Goal: Task Accomplishment & Management: Manage account settings

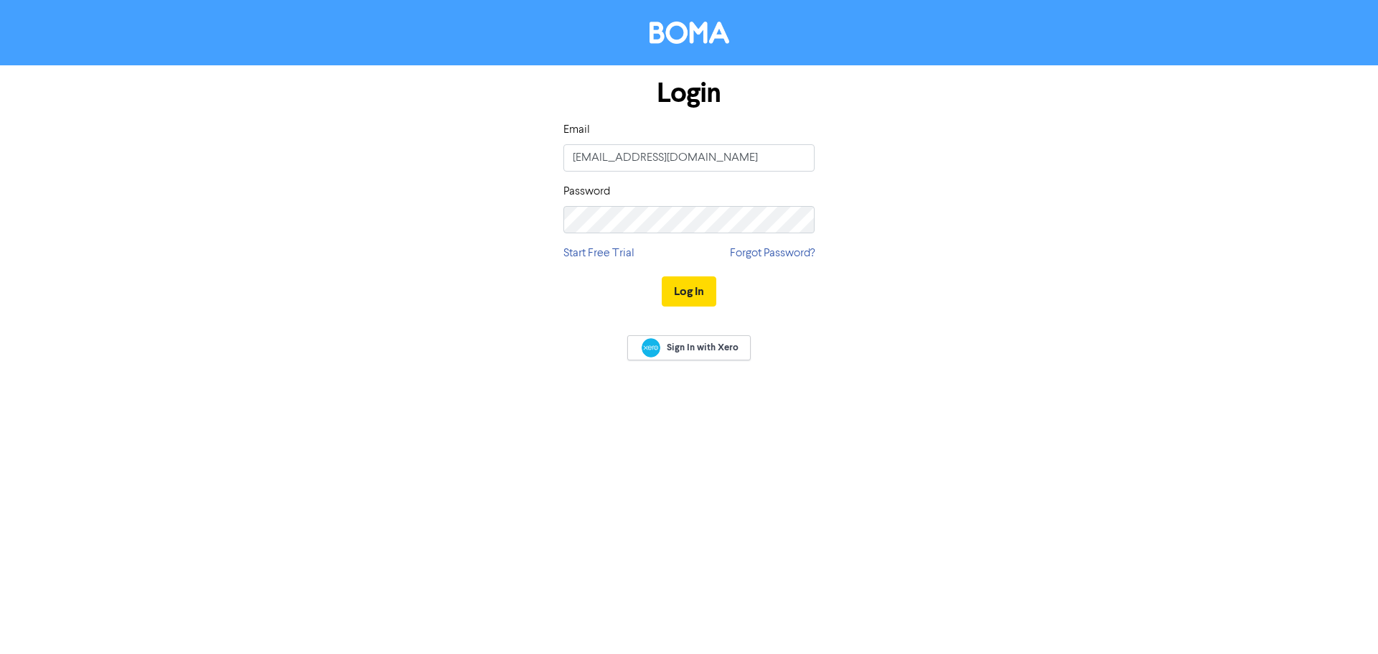
click at [690, 293] on button "Log In" at bounding box center [689, 291] width 55 height 30
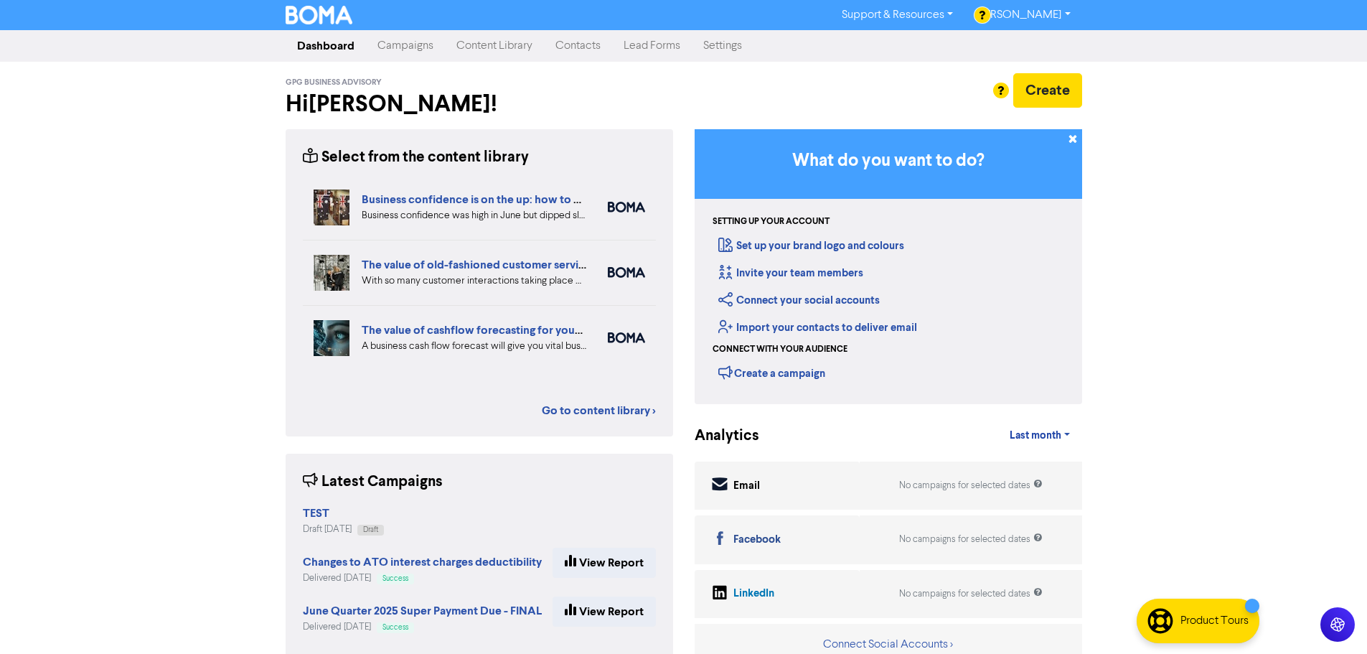
click at [481, 48] on link "Content Library" at bounding box center [494, 46] width 99 height 29
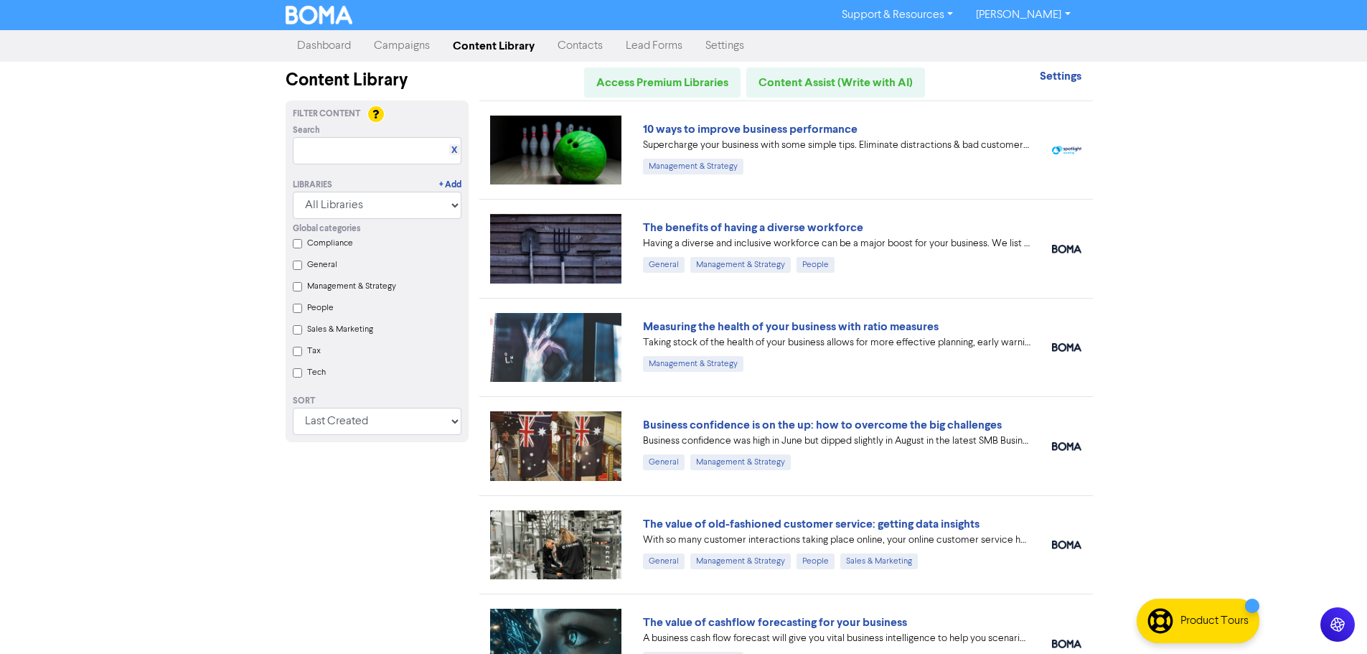
click at [416, 40] on link "Campaigns" at bounding box center [401, 46] width 79 height 29
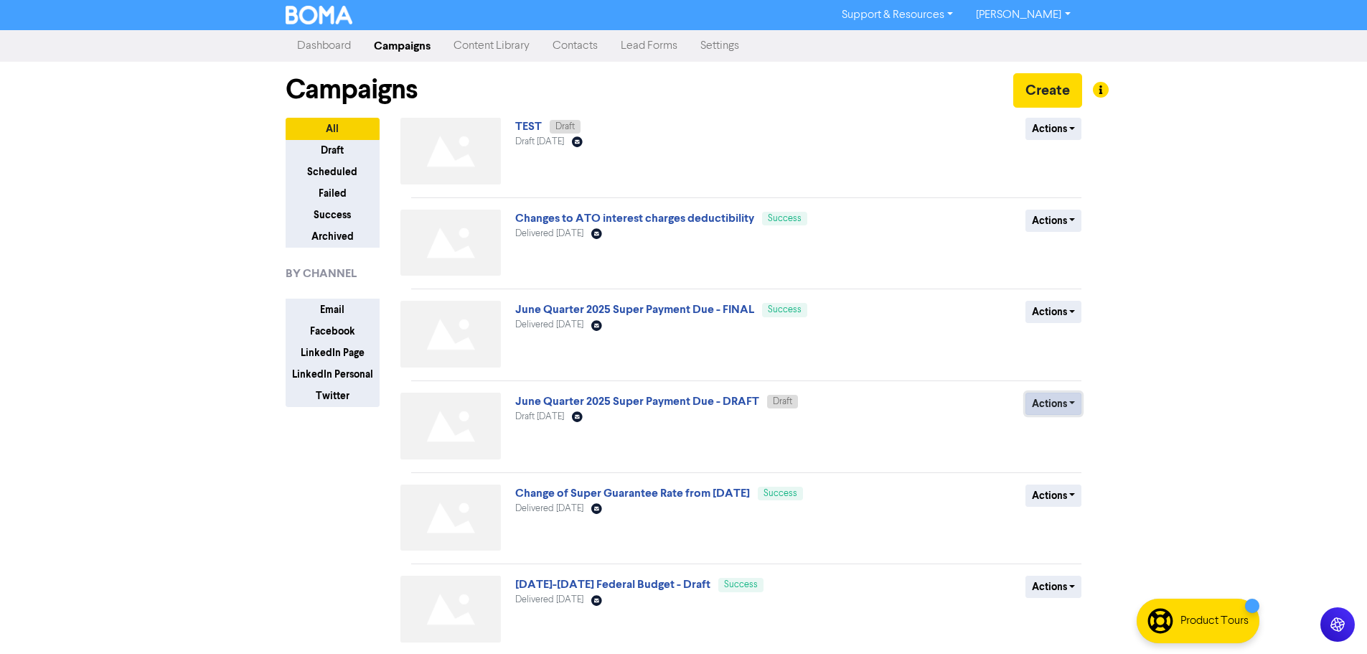
click at [1043, 400] on button "Actions" at bounding box center [1053, 403] width 57 height 22
click at [1068, 309] on button "Actions" at bounding box center [1053, 312] width 57 height 22
click at [1073, 337] on button "Duplicate" at bounding box center [1082, 342] width 113 height 23
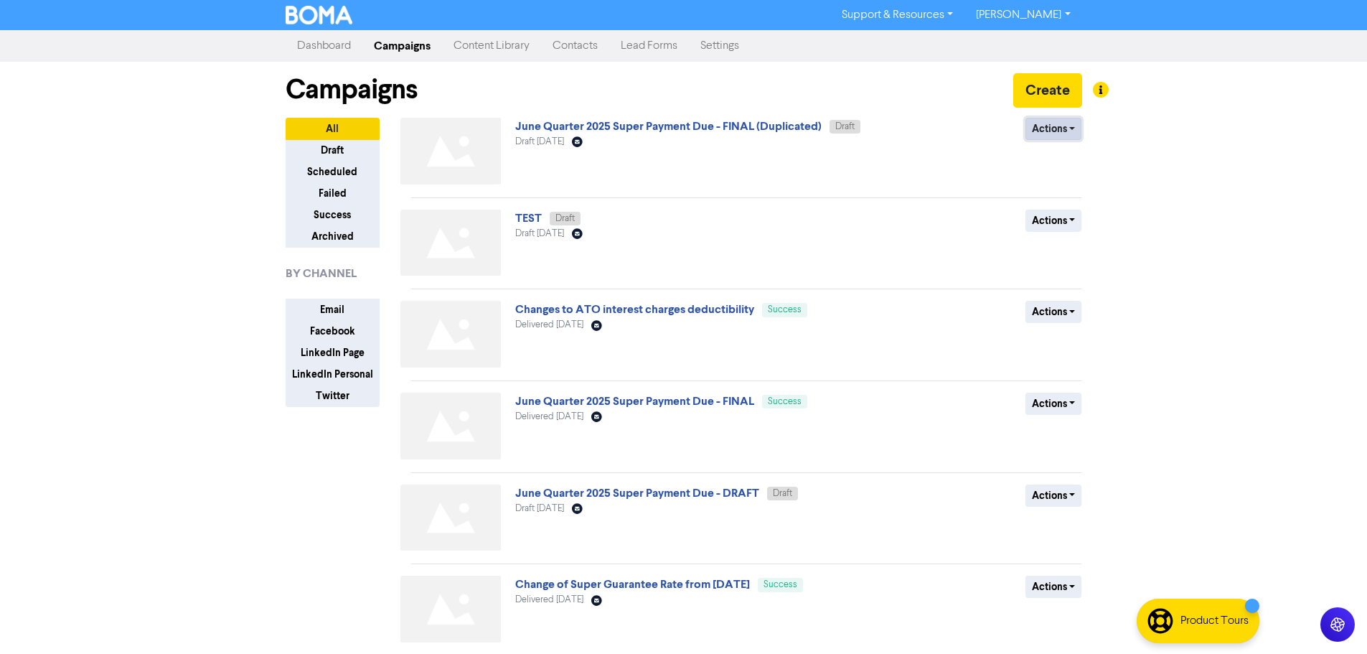
click at [1035, 127] on button "Actions" at bounding box center [1053, 129] width 57 height 22
click at [644, 130] on link "June Quarter 2025 Super Payment Due - FINAL (Duplicated)" at bounding box center [668, 126] width 306 height 14
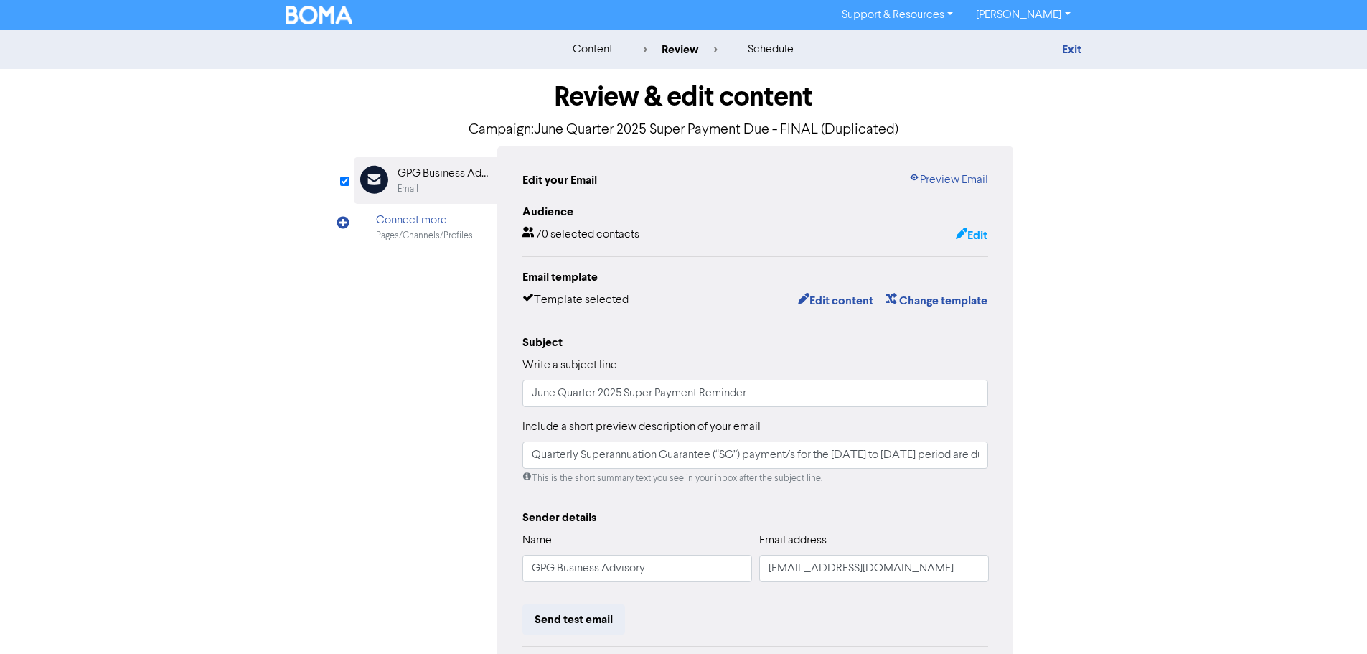
click at [982, 234] on button "Edit" at bounding box center [971, 235] width 33 height 19
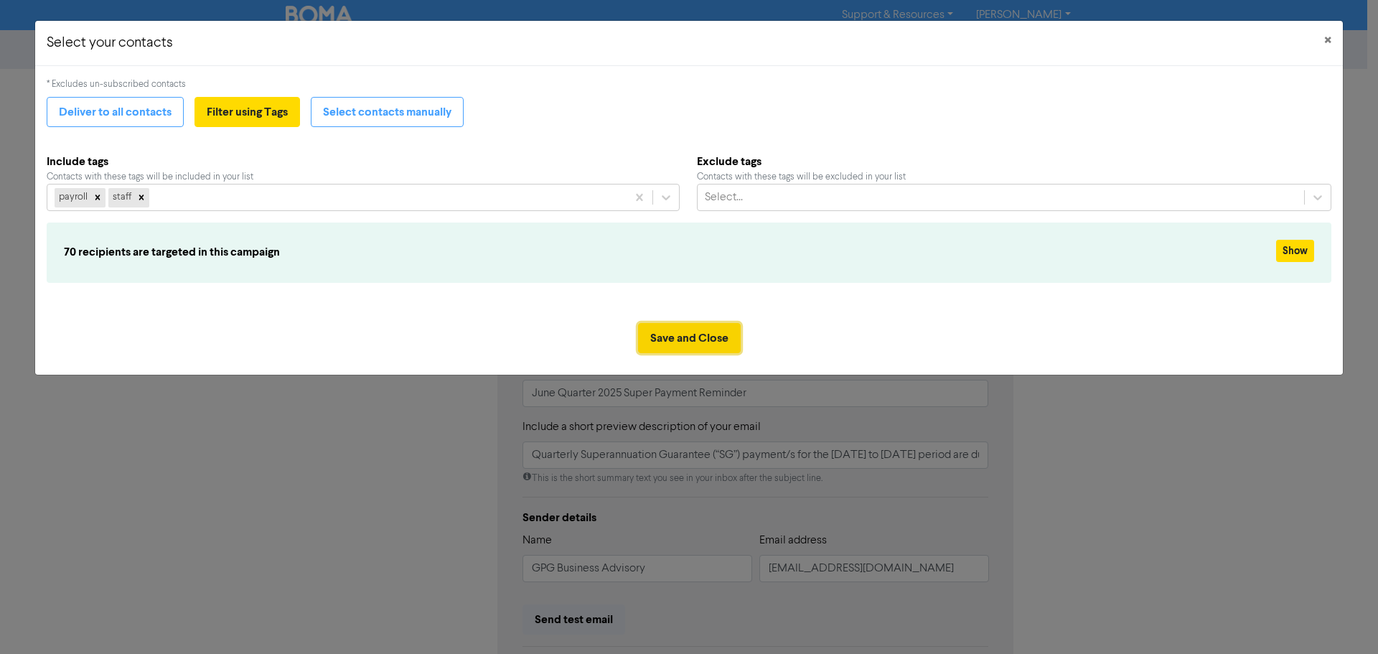
click at [718, 330] on button "Save and Close" at bounding box center [689, 338] width 103 height 30
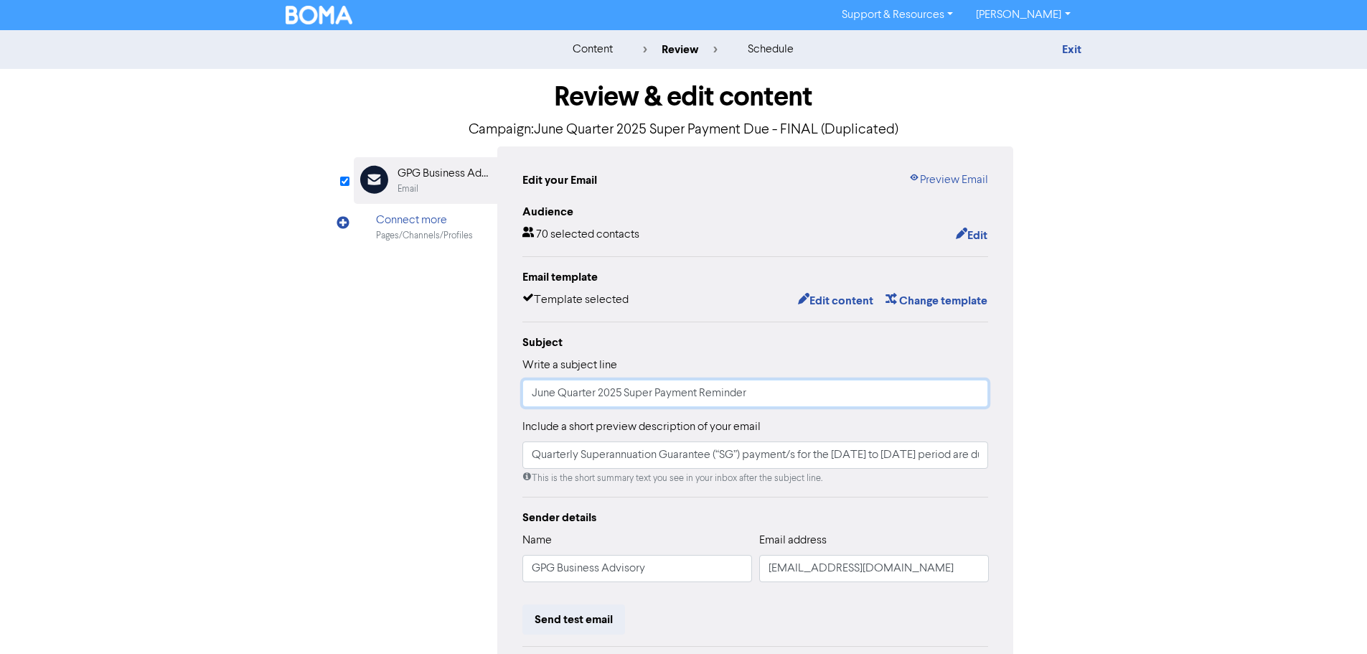
drag, startPoint x: 555, startPoint y: 398, endPoint x: 510, endPoint y: 398, distance: 44.5
click at [510, 398] on div "Edit your Email Preview Email Audience 70 selected contacts Edit Email template…" at bounding box center [755, 451] width 517 height 610
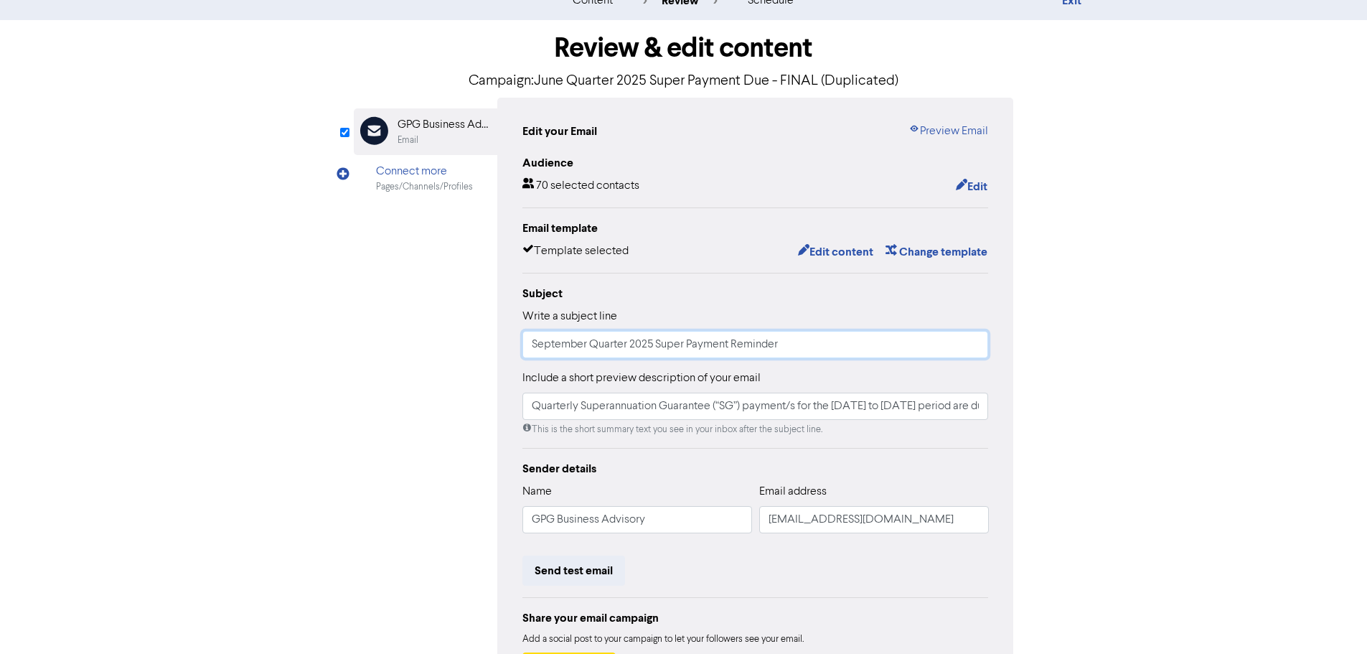
scroll to position [72, 0]
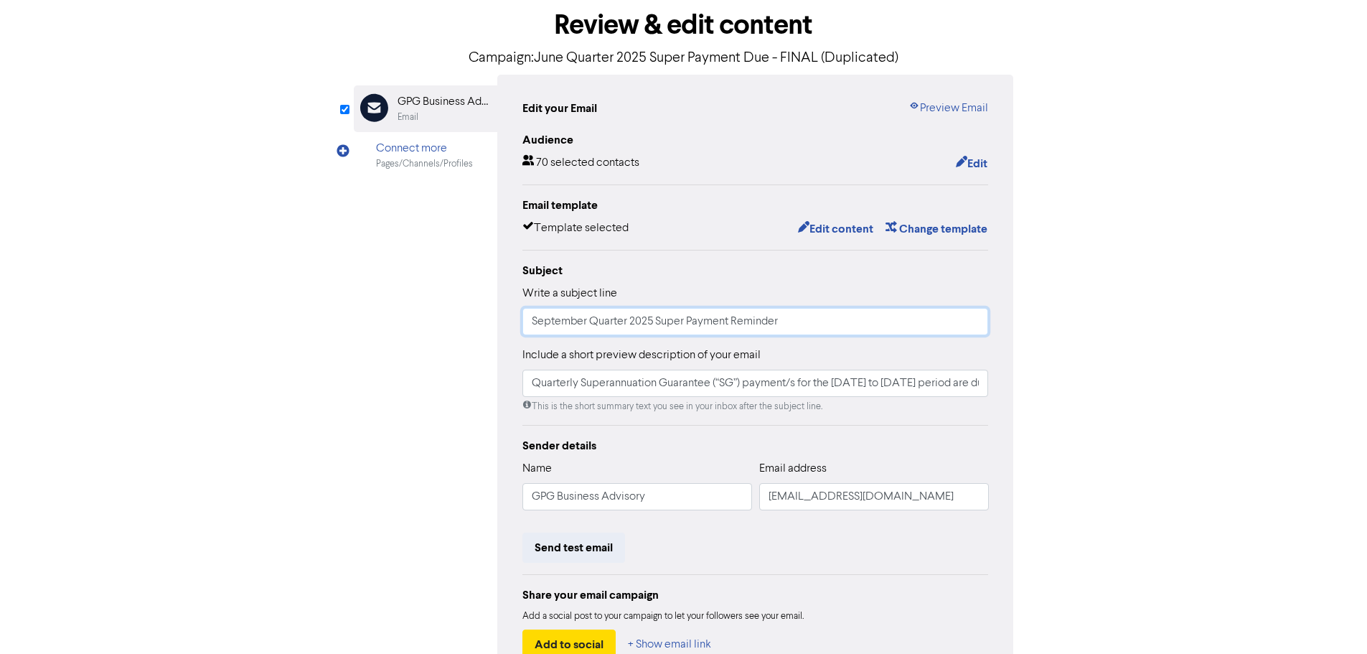
type input "September Quarter 2025 Super Payment Reminder"
drag, startPoint x: 834, startPoint y: 385, endPoint x: 898, endPoint y: 387, distance: 63.9
click at [898, 387] on input "Quarterly Superannuation Guarantee (“SG”) payment/s for the [DATE] to [DATE] pe…" at bounding box center [755, 383] width 466 height 27
drag, startPoint x: 938, startPoint y: 384, endPoint x: 1036, endPoint y: 385, distance: 98.3
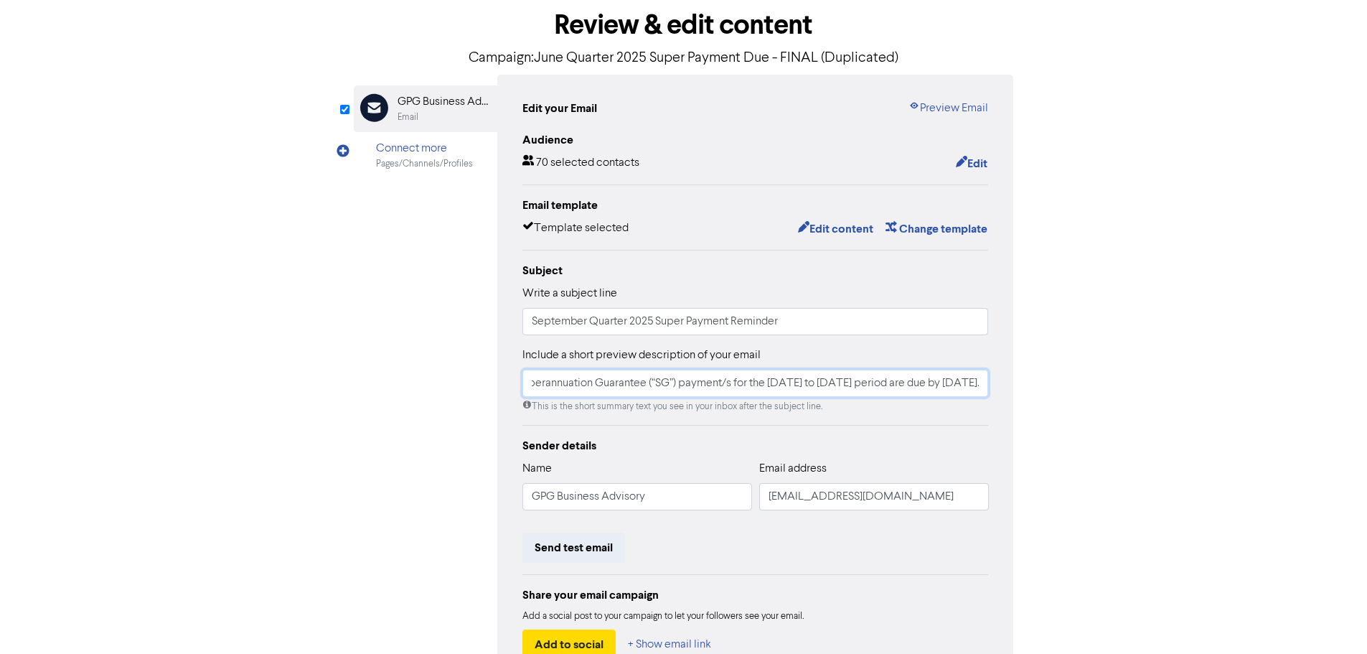
click at [1036, 385] on div "Review & edit content Campaign: June Quarter 2025 Super Payment Due - FINAL (Du…" at bounding box center [684, 373] width 818 height 752
click at [850, 384] on input "Quarterly Superannuation Guarantee (“SG”) payment/s for the [DATE] to [DATE] pe…" at bounding box center [755, 383] width 466 height 27
drag, startPoint x: 850, startPoint y: 384, endPoint x: 888, endPoint y: 385, distance: 37.3
click at [888, 385] on input "Quarterly Superannuation Guarantee (“SG”) payment/s for the [DATE] to [DATE] pe…" at bounding box center [755, 383] width 466 height 27
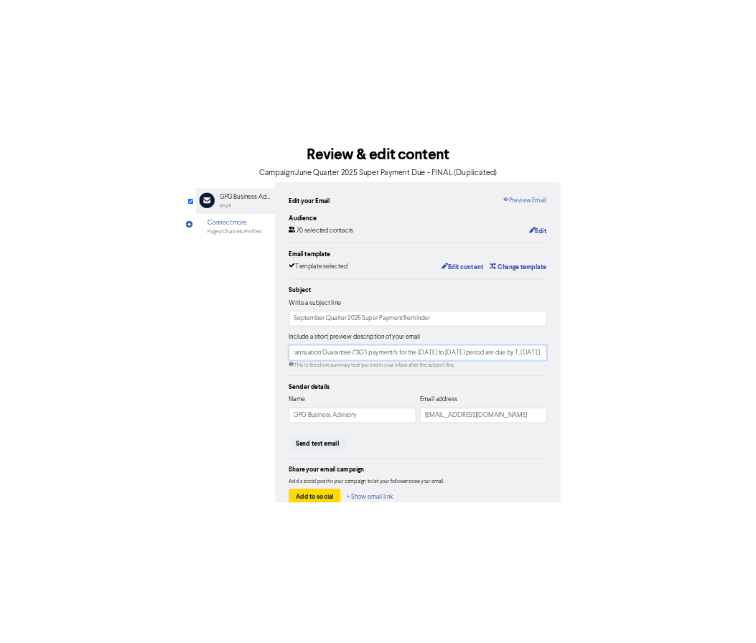
scroll to position [0, 161]
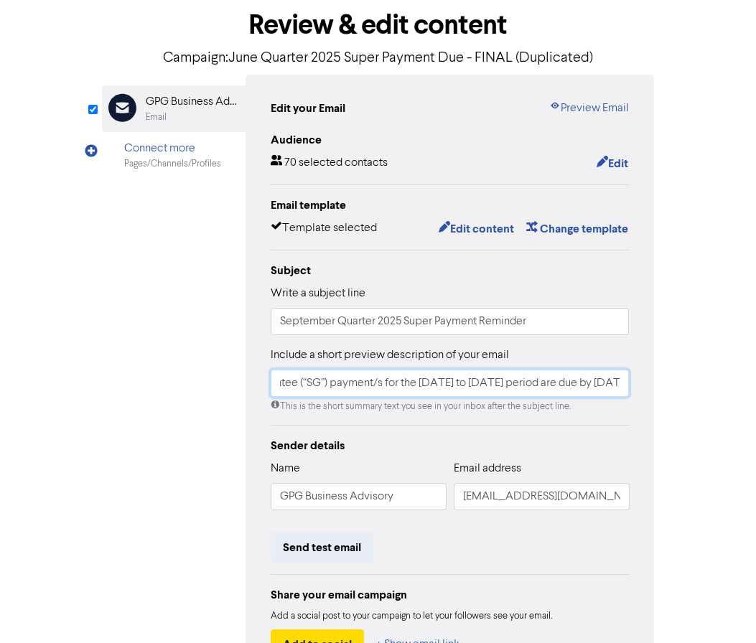
type input "Quarterly Superannuation Guarantee (“SG”) payment/s for the [DATE] to [DATE] pe…"
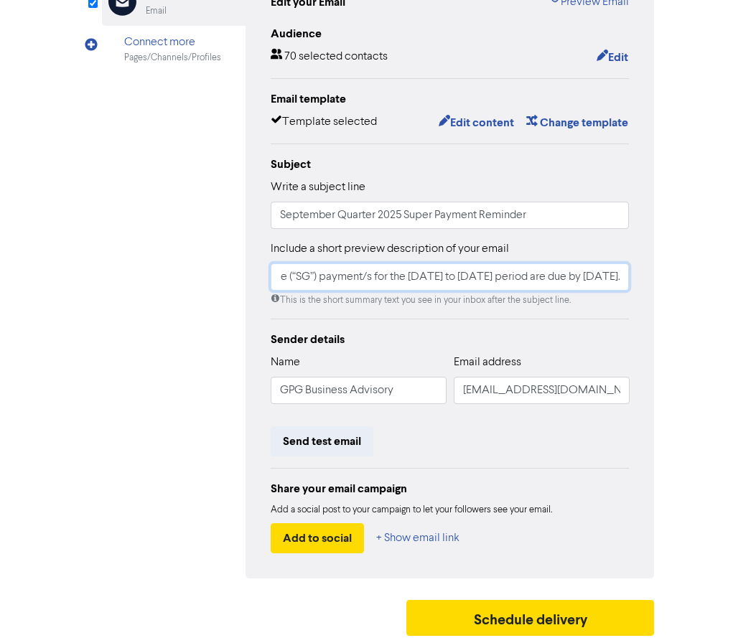
scroll to position [0, 304]
drag, startPoint x: 550, startPoint y: 281, endPoint x: 641, endPoint y: 280, distance: 91.1
click at [641, 280] on div "Edit your Email Preview Email Audience 70 selected contacts Edit Email template…" at bounding box center [449, 273] width 409 height 610
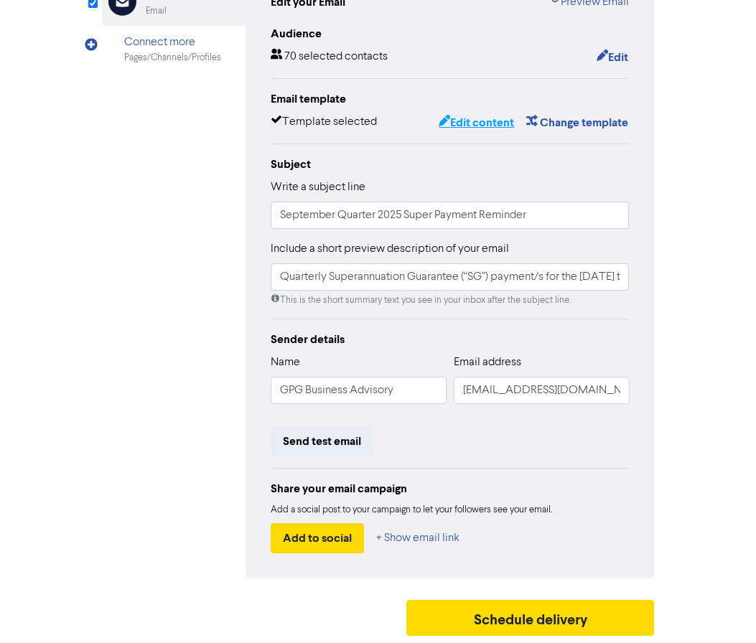
click at [469, 129] on button "Edit content" at bounding box center [476, 122] width 77 height 19
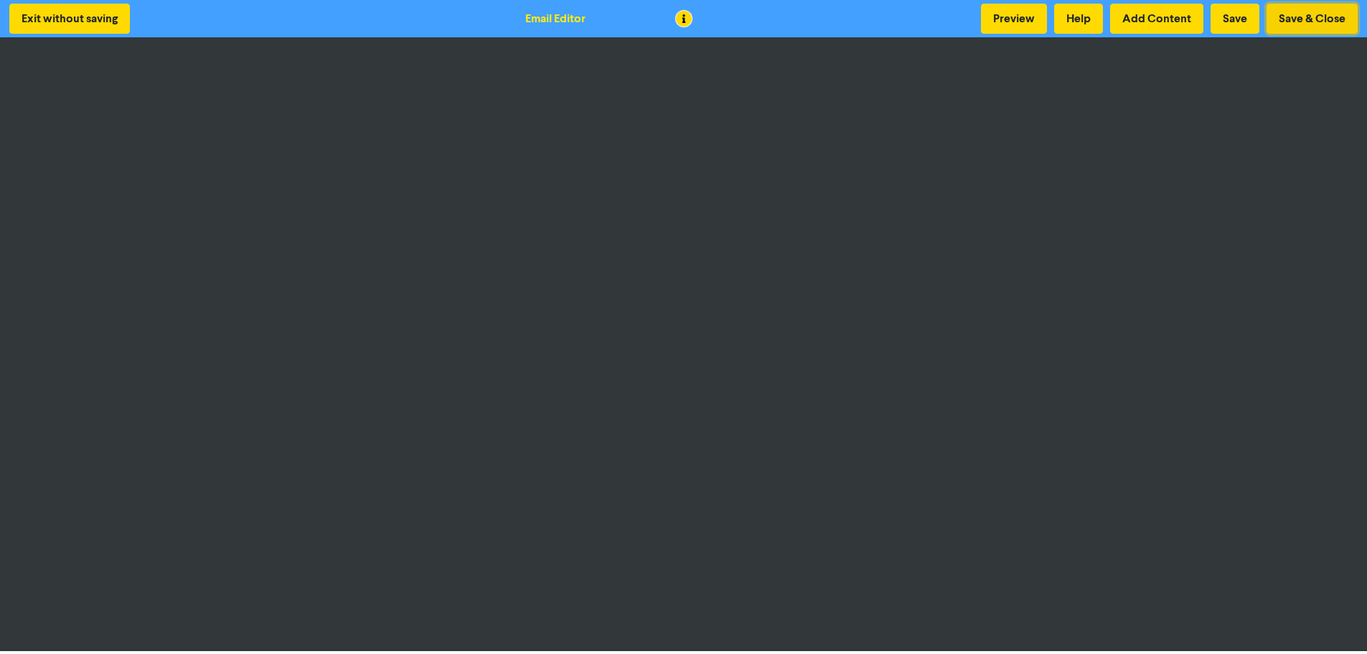
click at [1280, 24] on button "Save & Close" at bounding box center [1311, 19] width 91 height 30
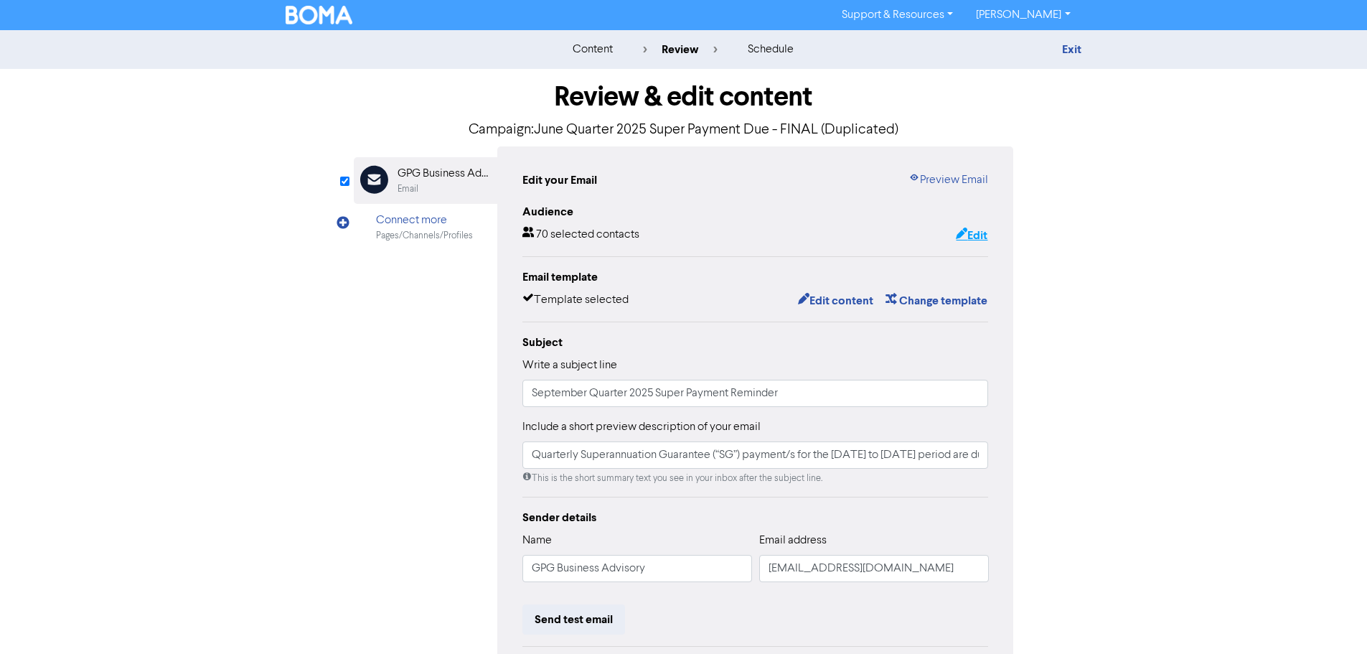
click at [976, 235] on button "Edit" at bounding box center [971, 235] width 33 height 19
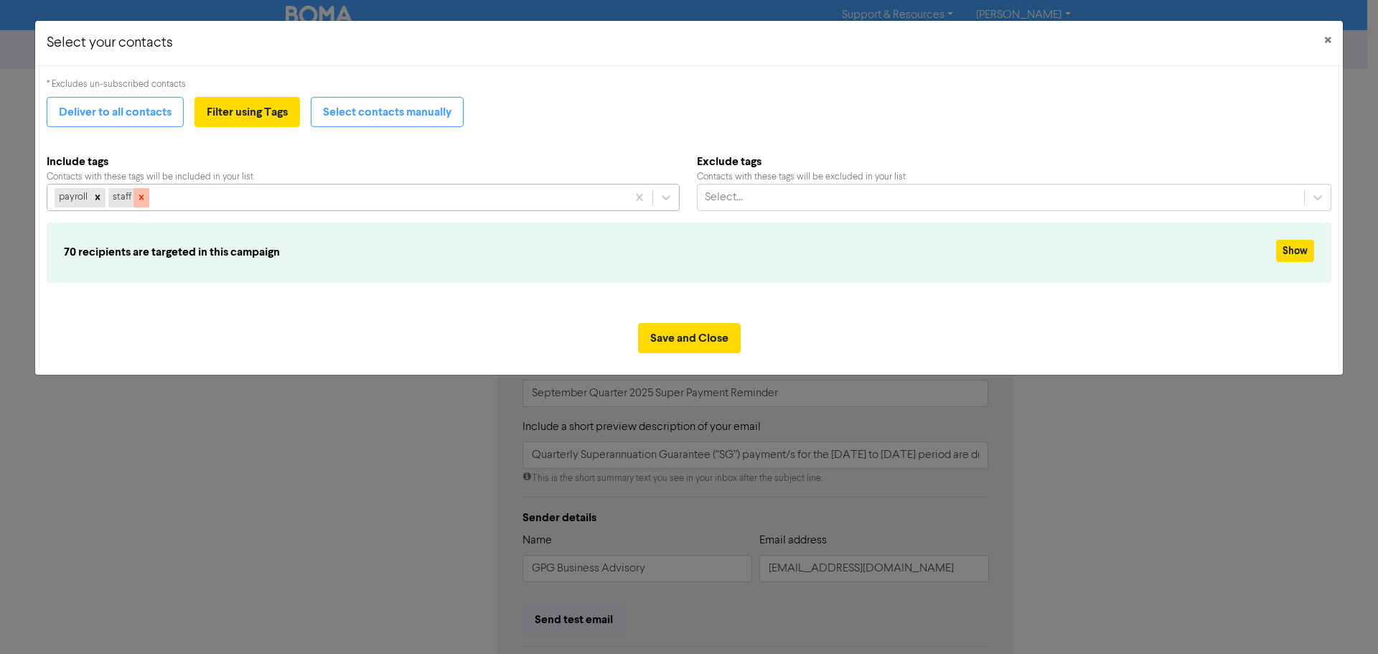
click at [147, 197] on div at bounding box center [141, 197] width 16 height 19
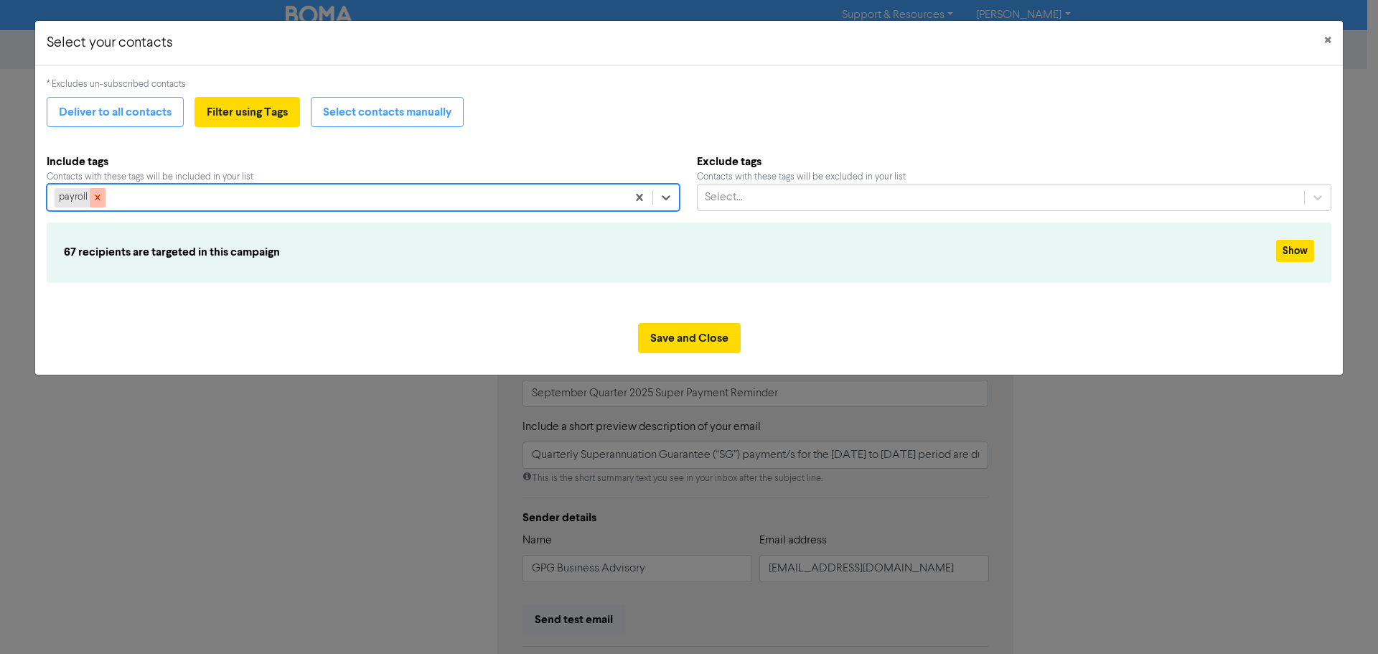
click at [103, 198] on div at bounding box center [98, 197] width 16 height 19
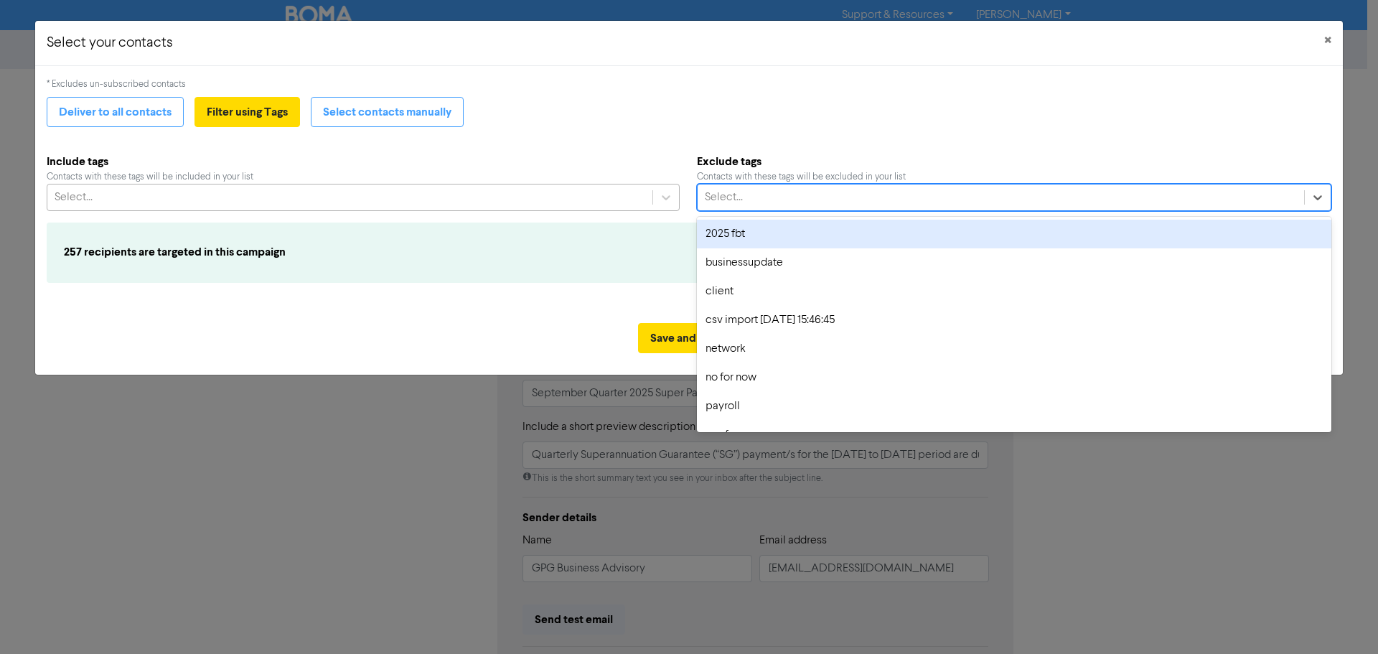
click at [766, 199] on div "Select..." at bounding box center [1000, 197] width 607 height 26
click at [395, 113] on button "Select contacts manually" at bounding box center [387, 112] width 153 height 30
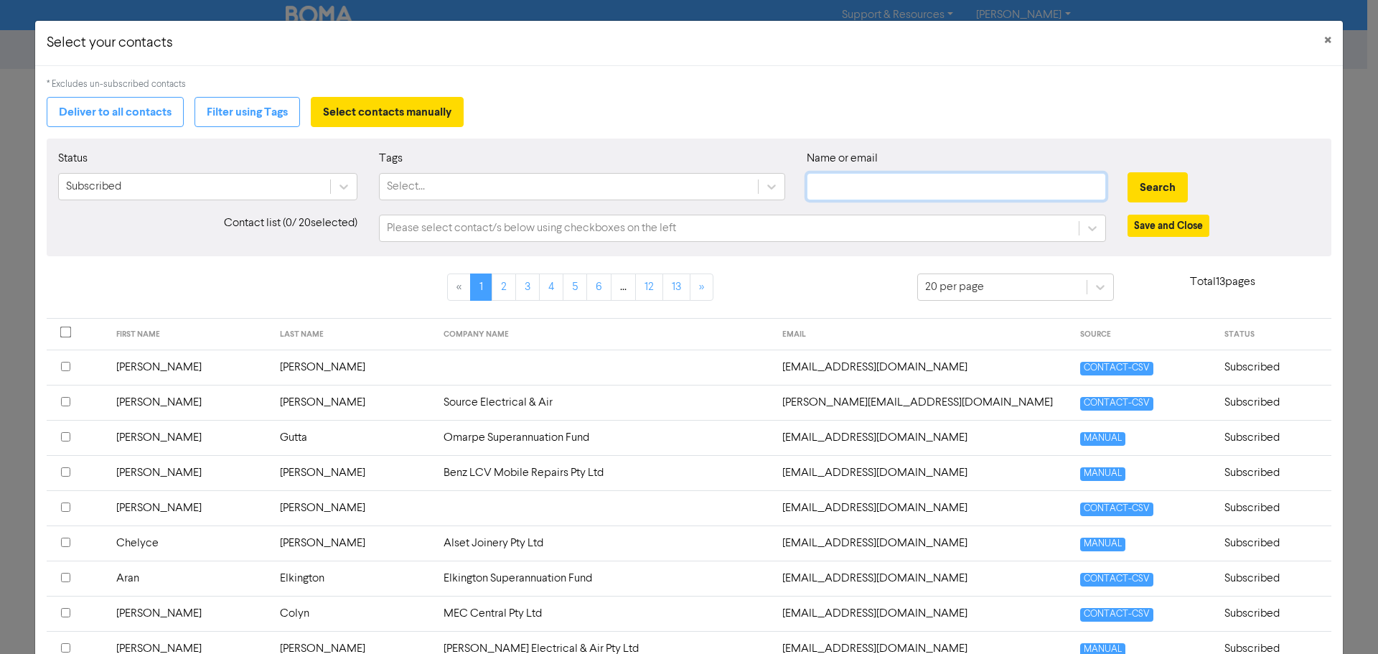
click at [837, 189] on input "text" at bounding box center [955, 186] width 299 height 27
type input "[PERSON_NAME][EMAIL_ADDRESS][DOMAIN_NAME]"
click at [1142, 182] on button "Search" at bounding box center [1157, 187] width 60 height 30
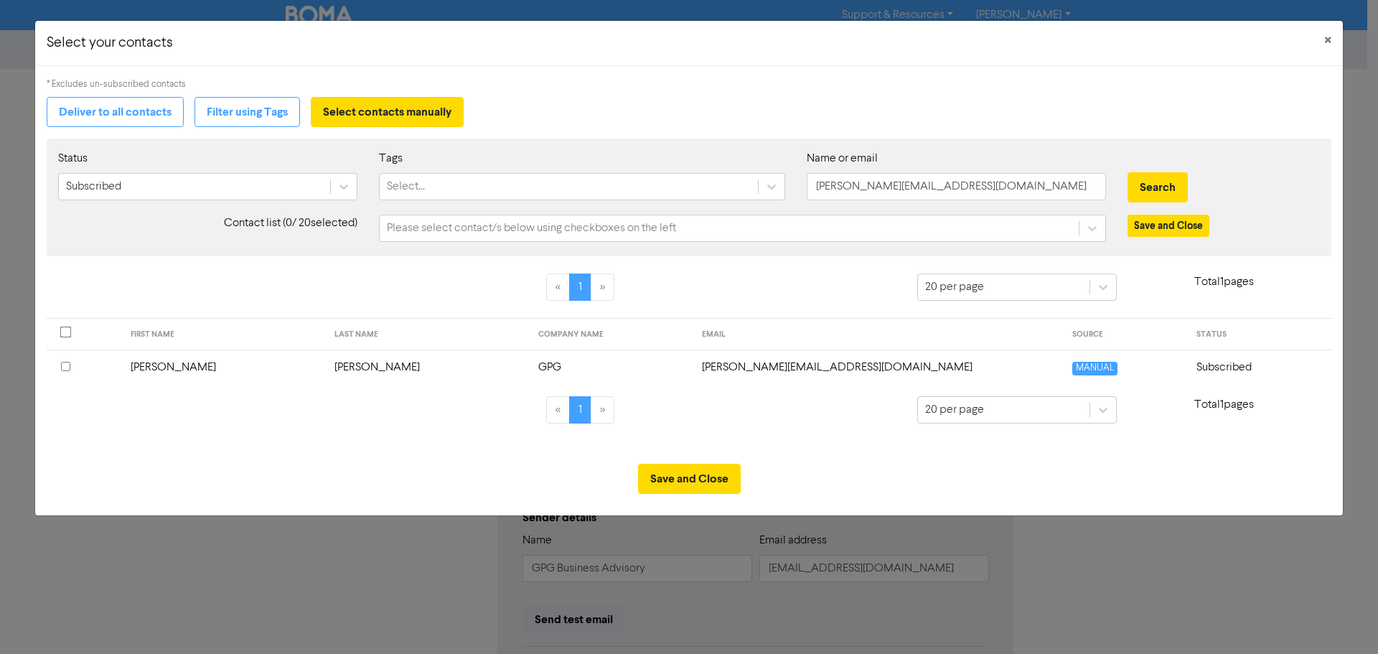
click at [62, 367] on input "checkbox" at bounding box center [65, 366] width 9 height 9
click at [690, 476] on button "Save and Close" at bounding box center [689, 479] width 103 height 30
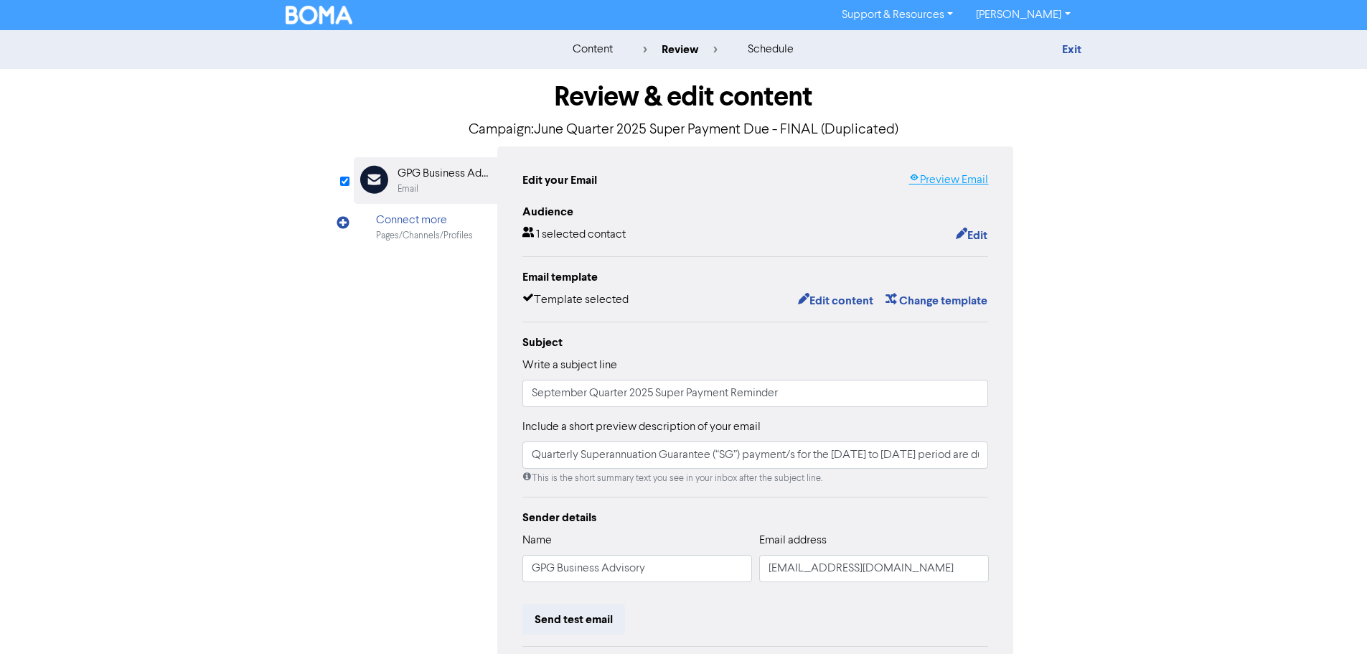
click at [936, 184] on link "Preview Email" at bounding box center [948, 179] width 80 height 17
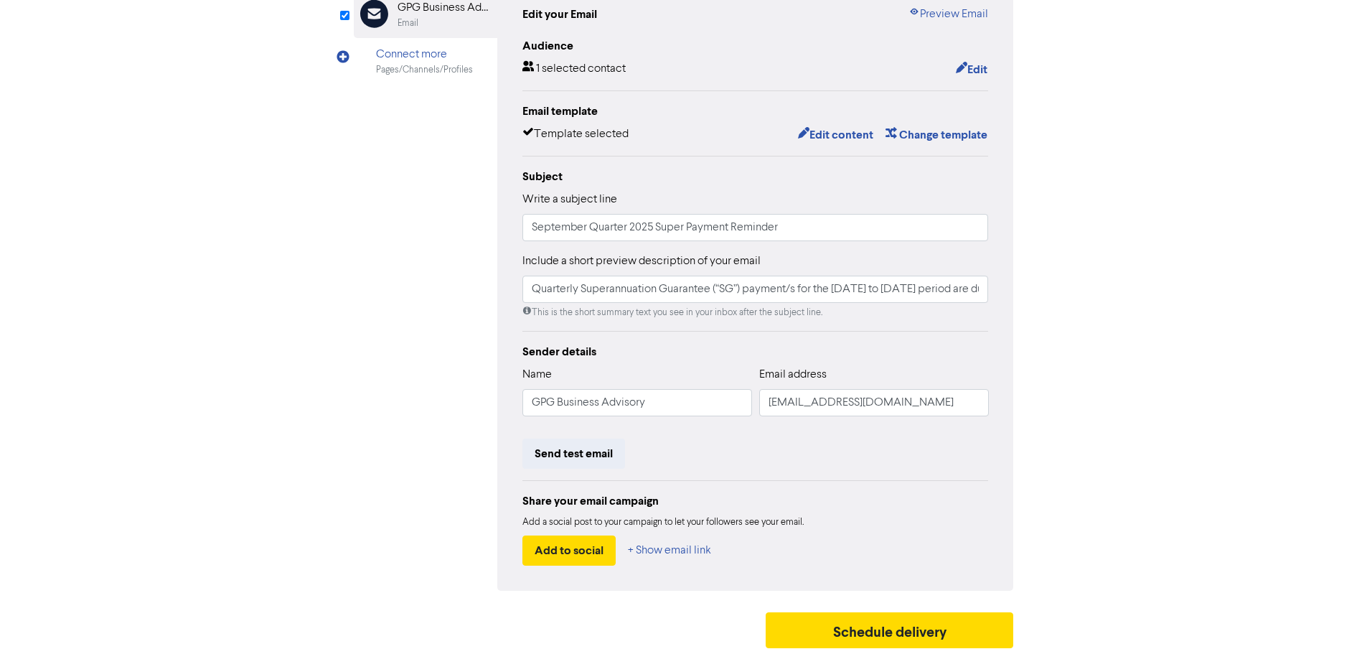
scroll to position [169, 0]
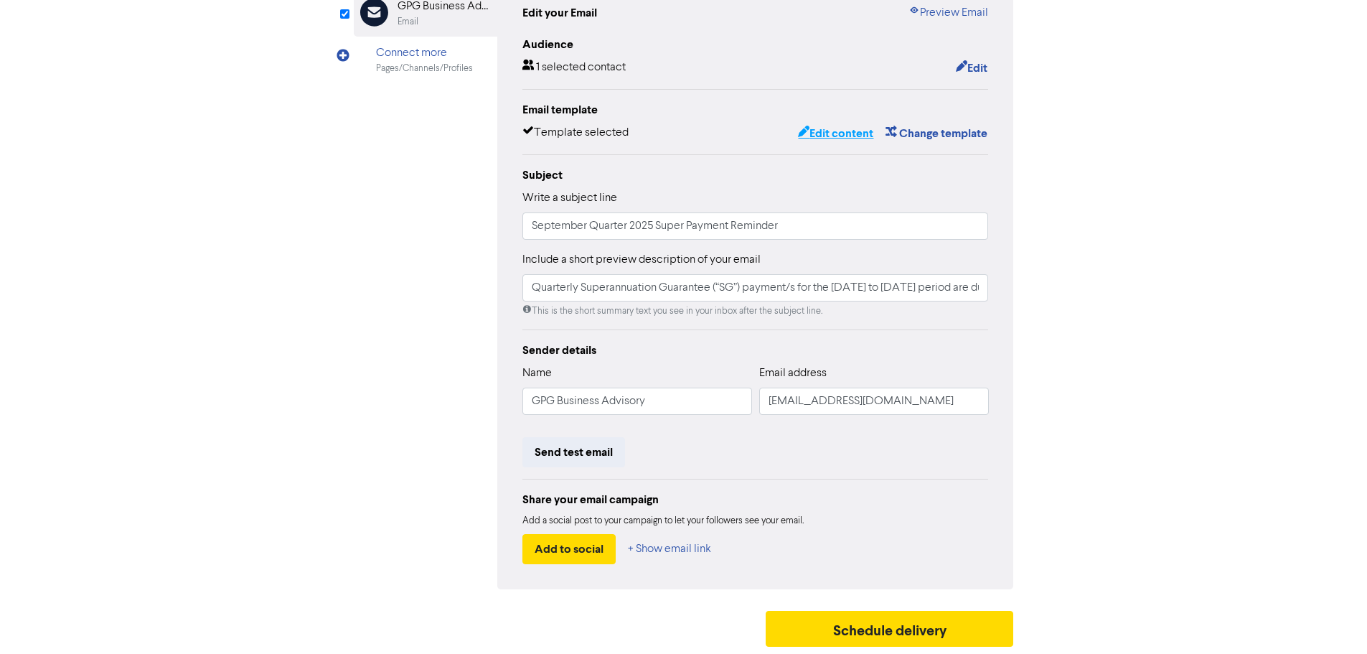
click at [845, 131] on button "Edit content" at bounding box center [835, 133] width 77 height 19
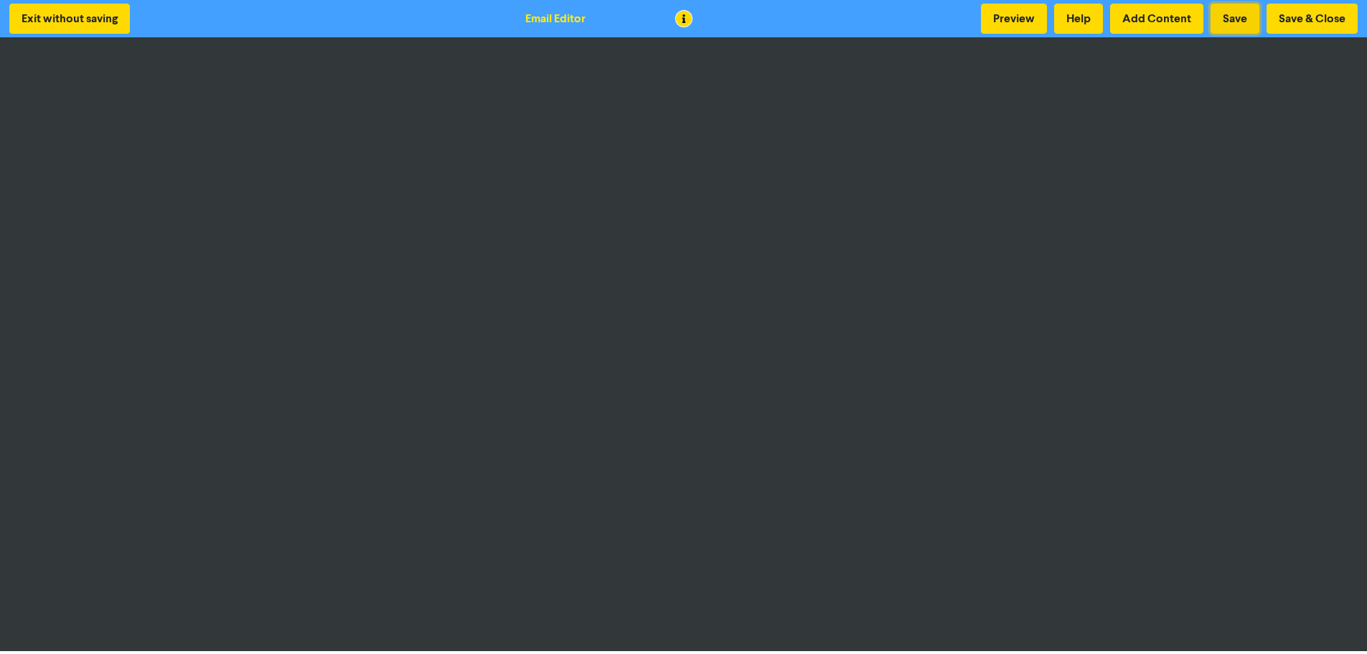
click at [1239, 17] on button "Save" at bounding box center [1234, 19] width 49 height 30
click at [1288, 16] on button "Save & Close" at bounding box center [1311, 19] width 91 height 30
click at [1314, 23] on button "Save & Close" at bounding box center [1311, 19] width 91 height 30
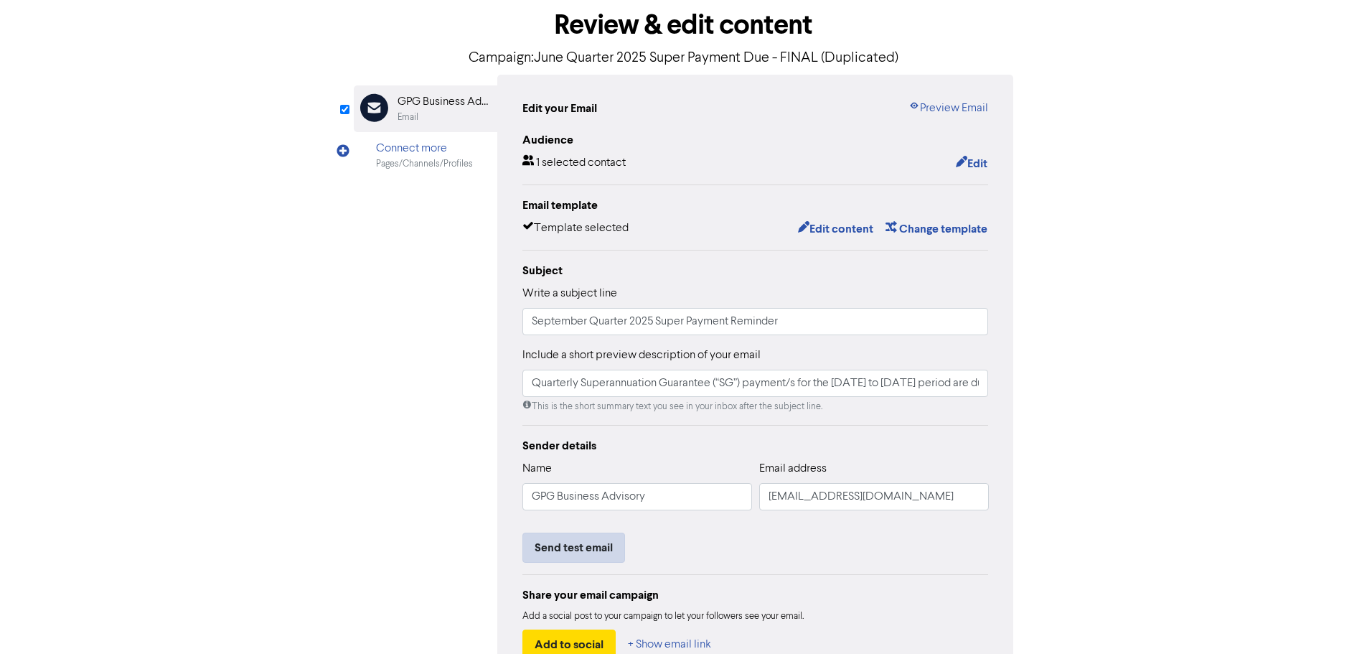
scroll to position [144, 0]
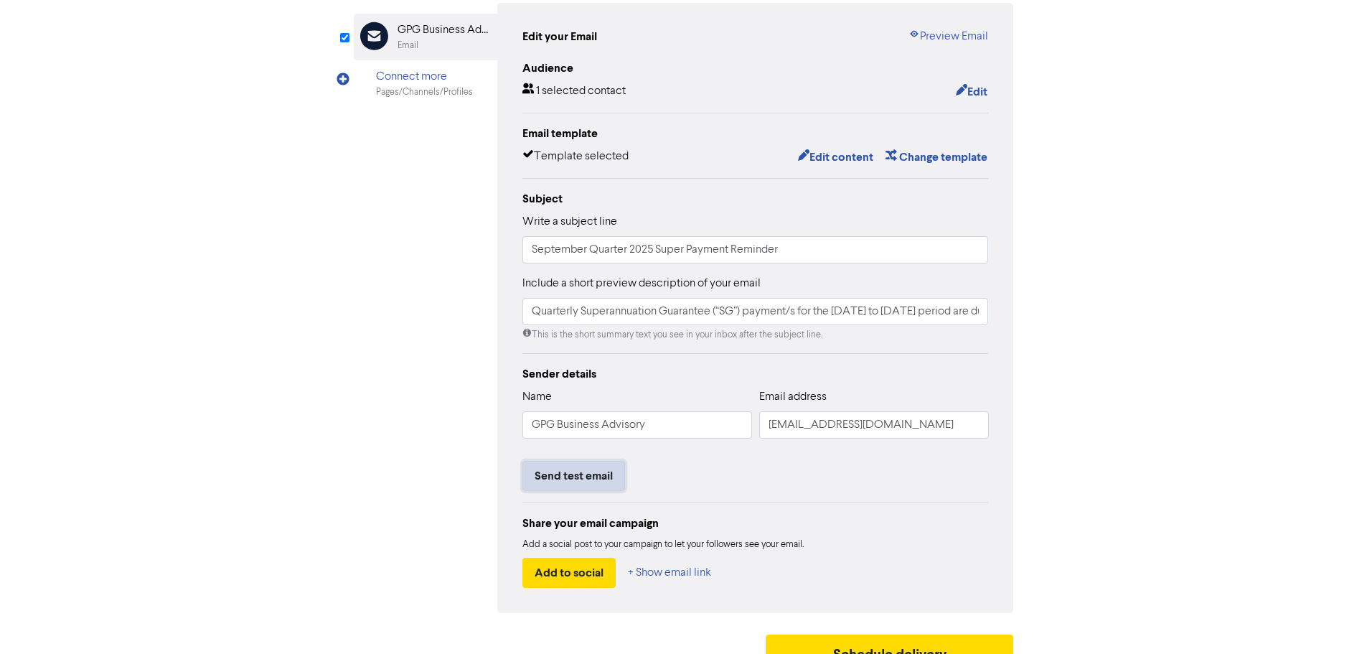
click at [591, 479] on button "Send test email" at bounding box center [573, 476] width 103 height 30
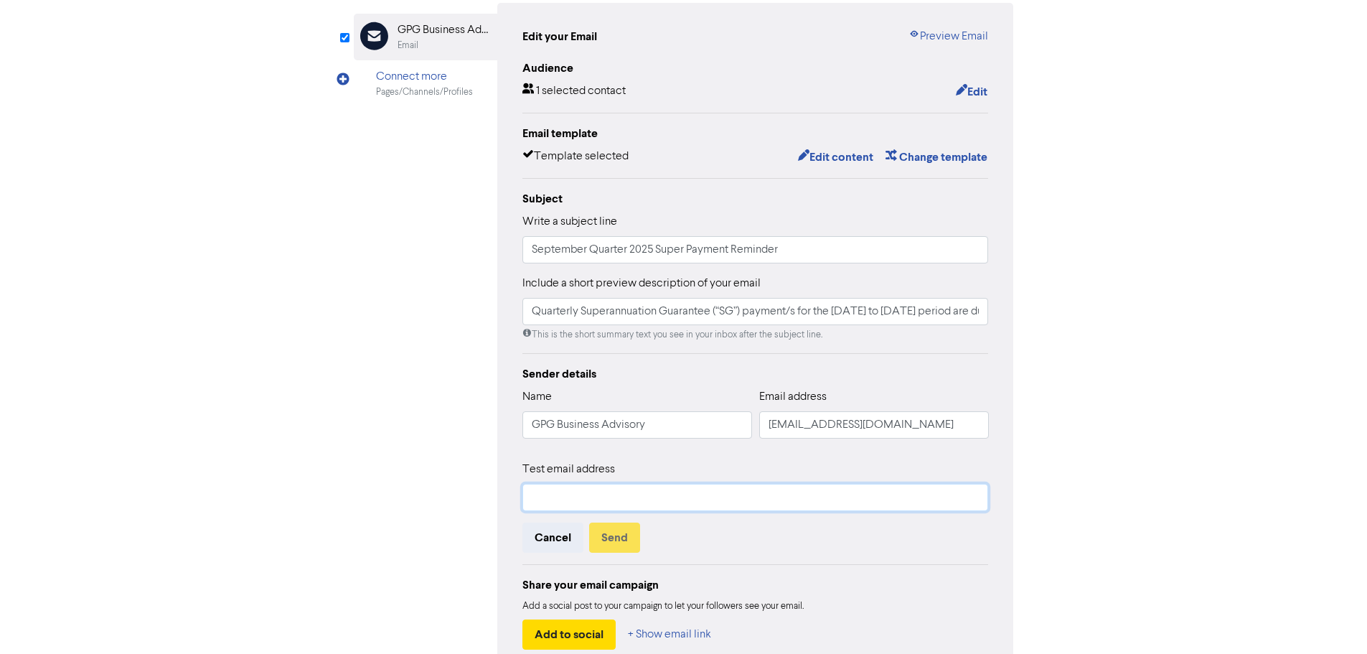
click at [593, 498] on input "text" at bounding box center [755, 497] width 466 height 27
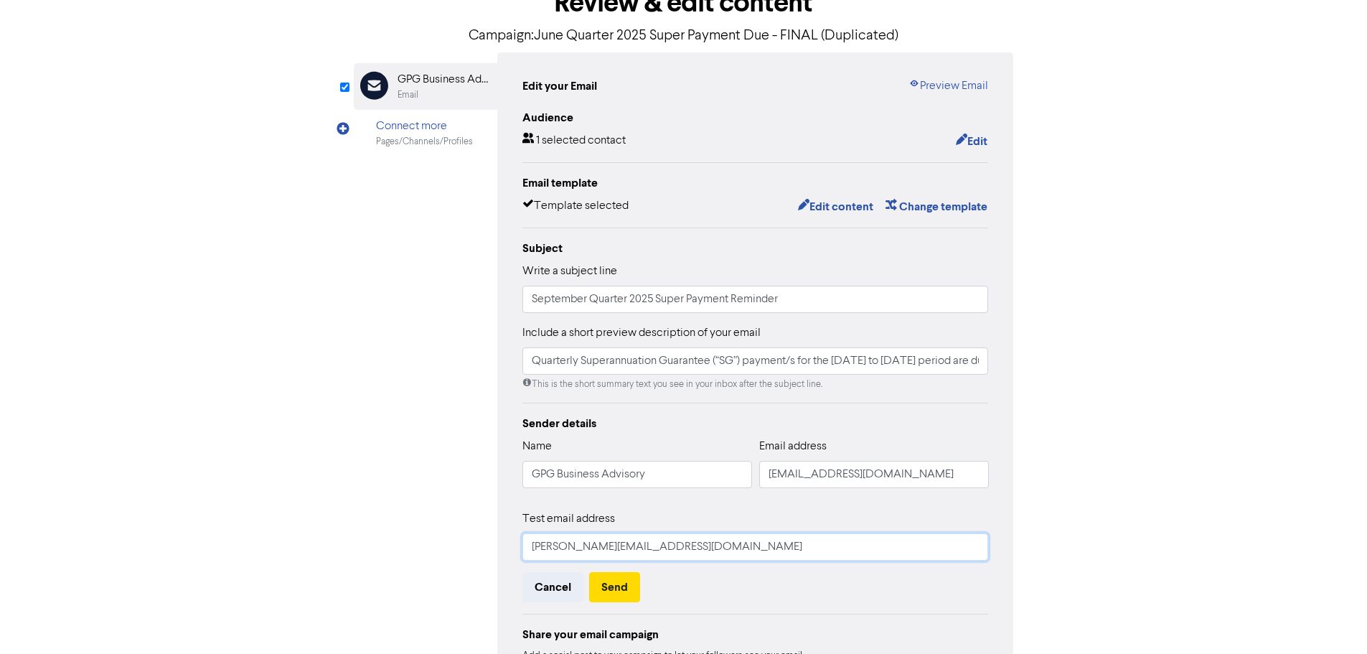
scroll to position [72, 0]
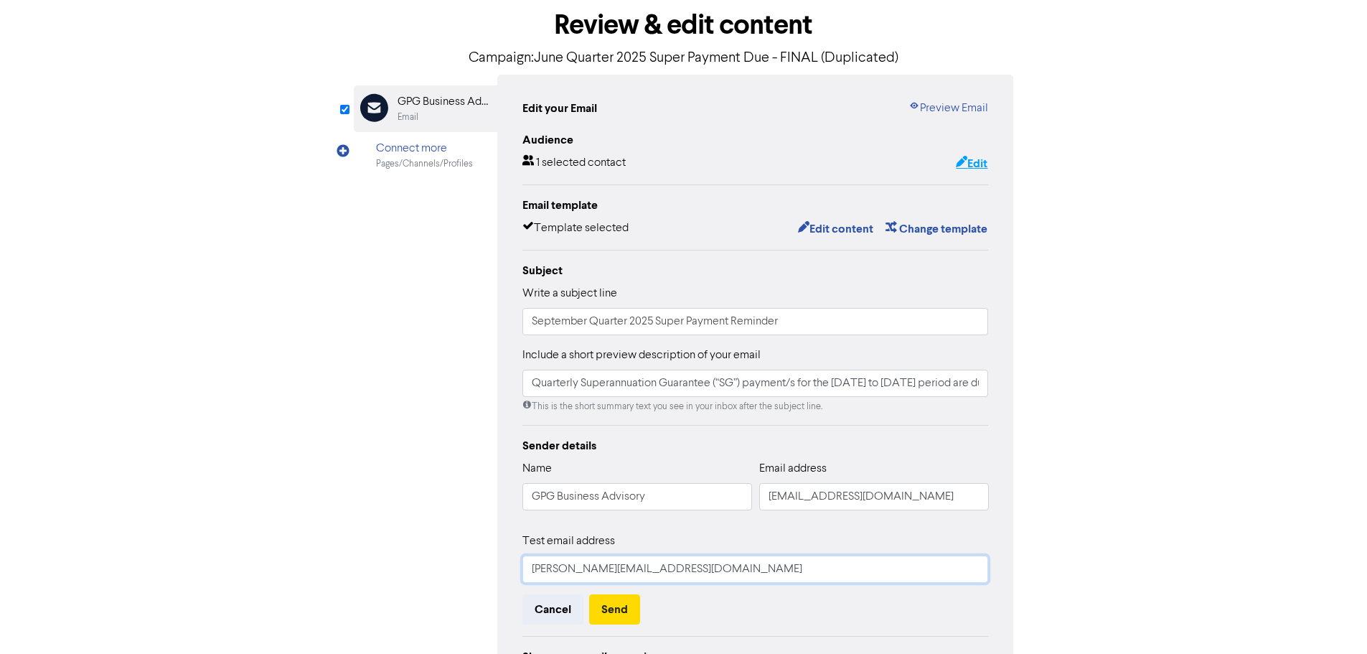
type input "[PERSON_NAME][EMAIL_ADDRESS][DOMAIN_NAME]"
click at [971, 166] on button "Edit" at bounding box center [971, 163] width 33 height 19
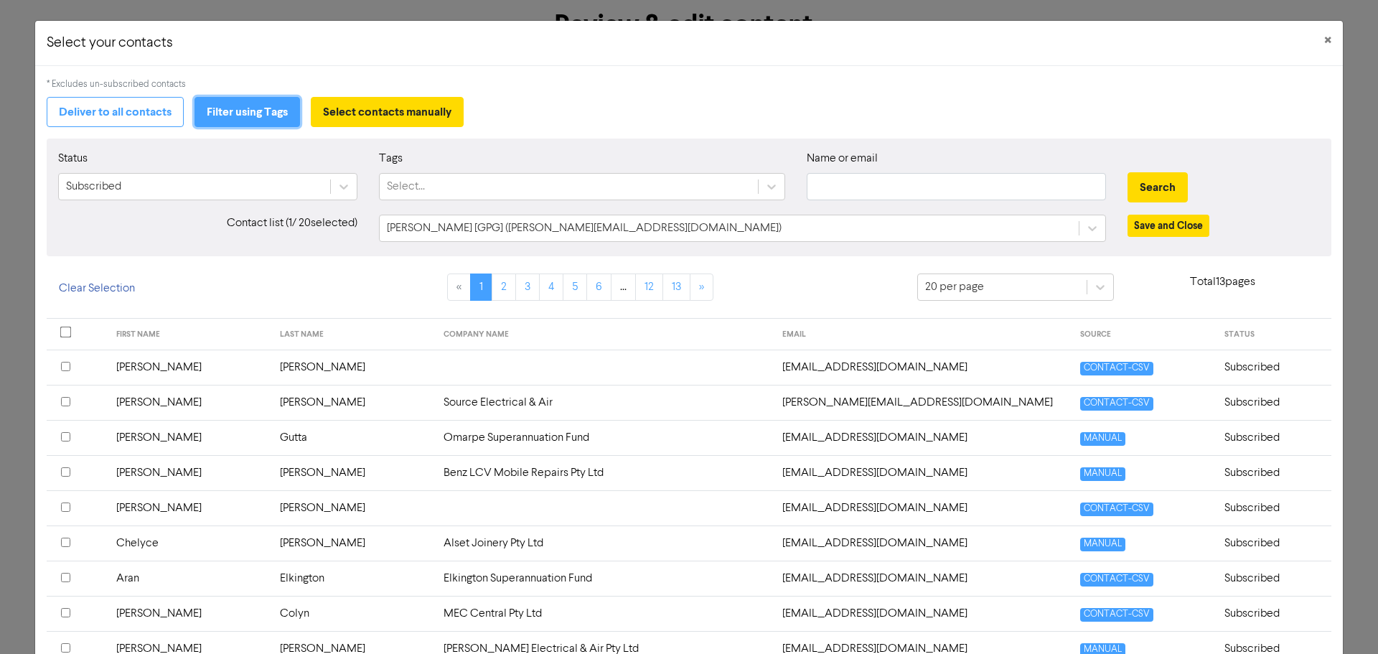
click at [232, 112] on button "Filter using Tags" at bounding box center [246, 112] width 105 height 30
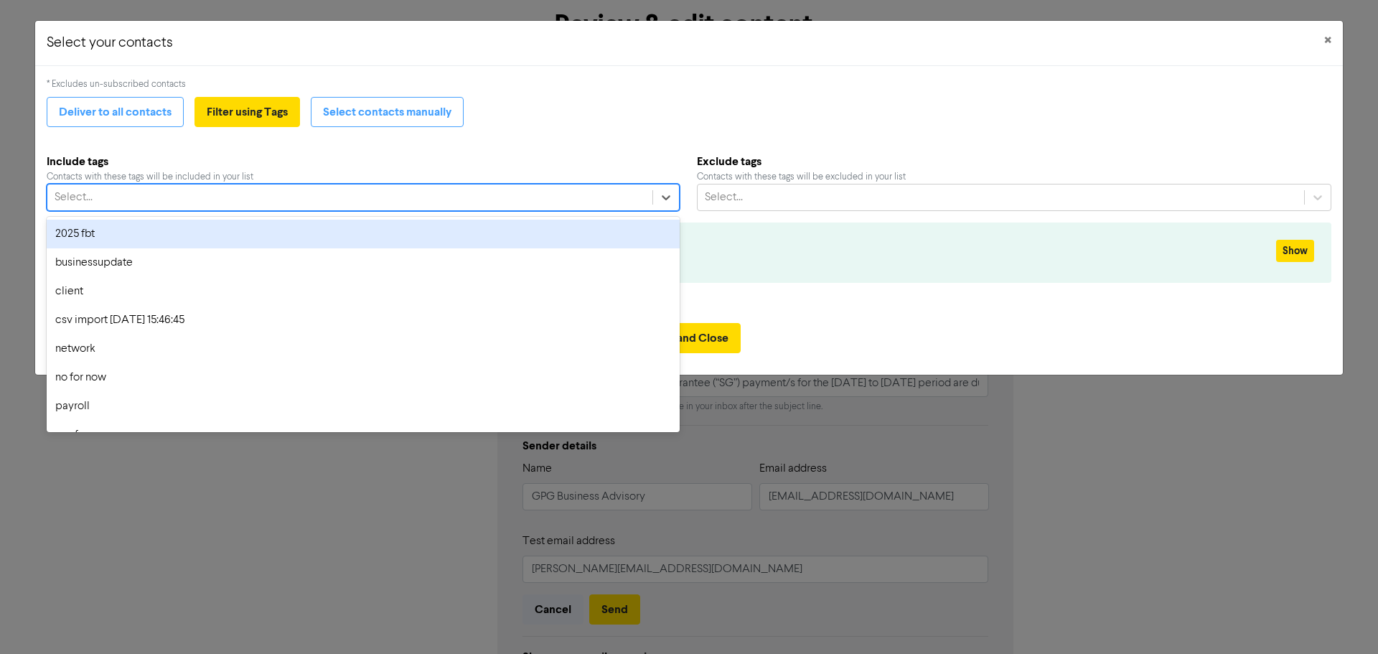
click at [124, 198] on div "Select..." at bounding box center [349, 197] width 605 height 26
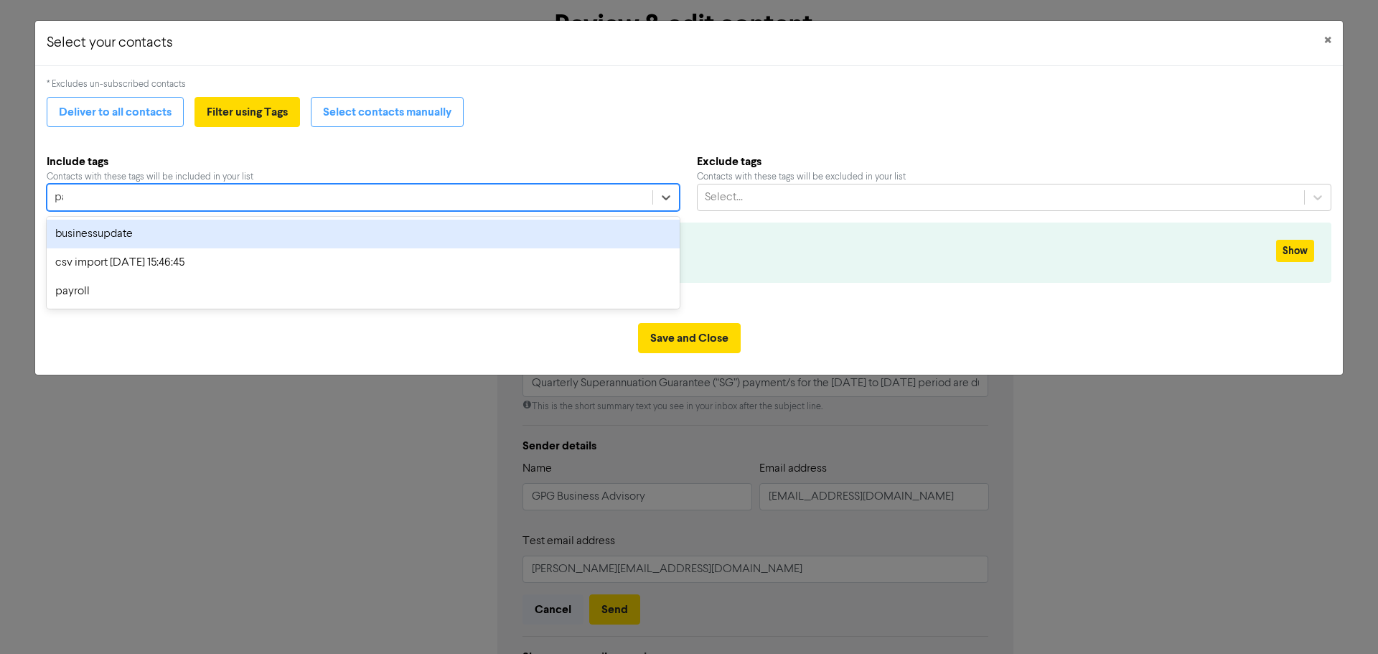
type input "pay"
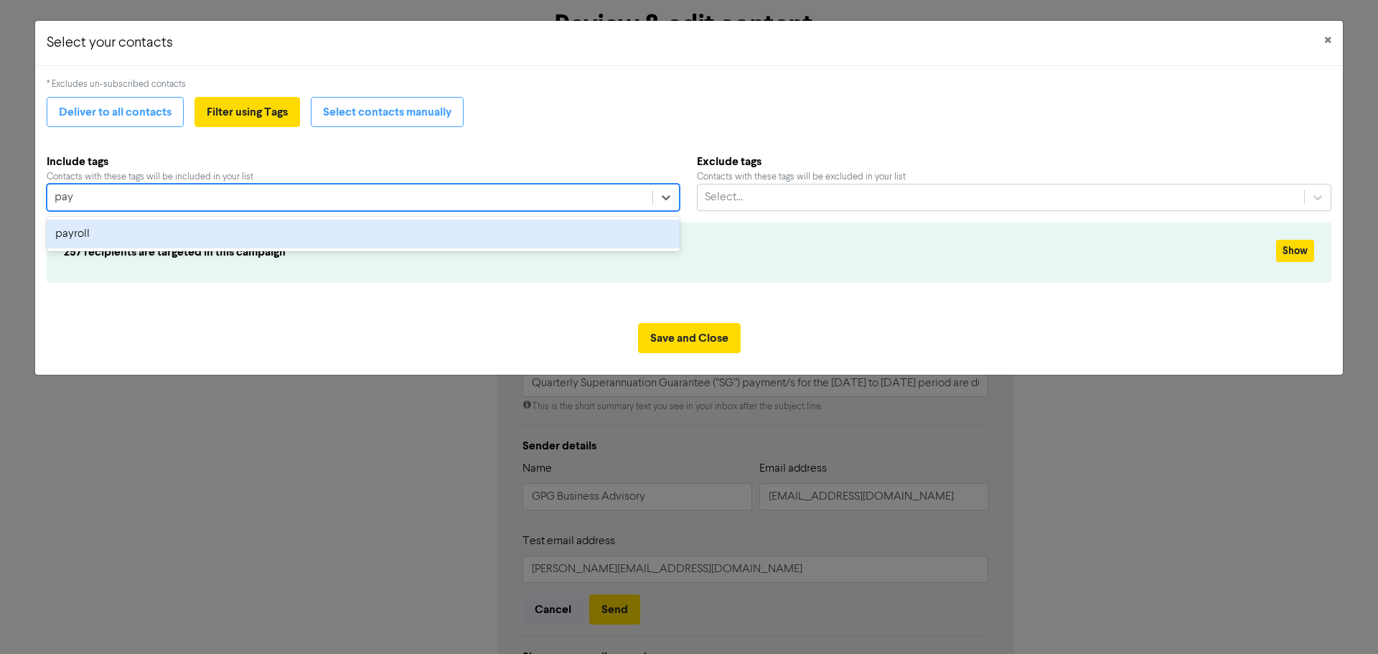
click at [95, 225] on div "payroll" at bounding box center [363, 234] width 633 height 29
type input "staff"
click at [95, 229] on div "staff" at bounding box center [363, 234] width 633 height 29
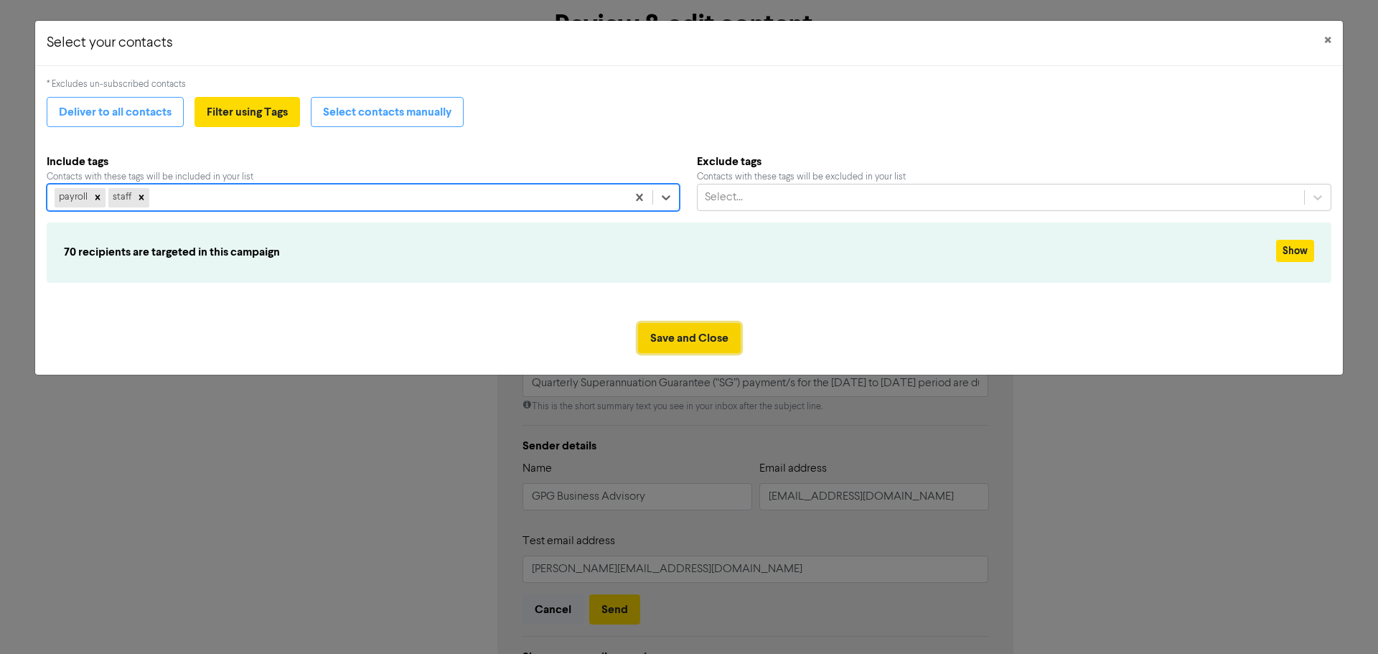
click at [692, 344] on button "Save and Close" at bounding box center [689, 338] width 103 height 30
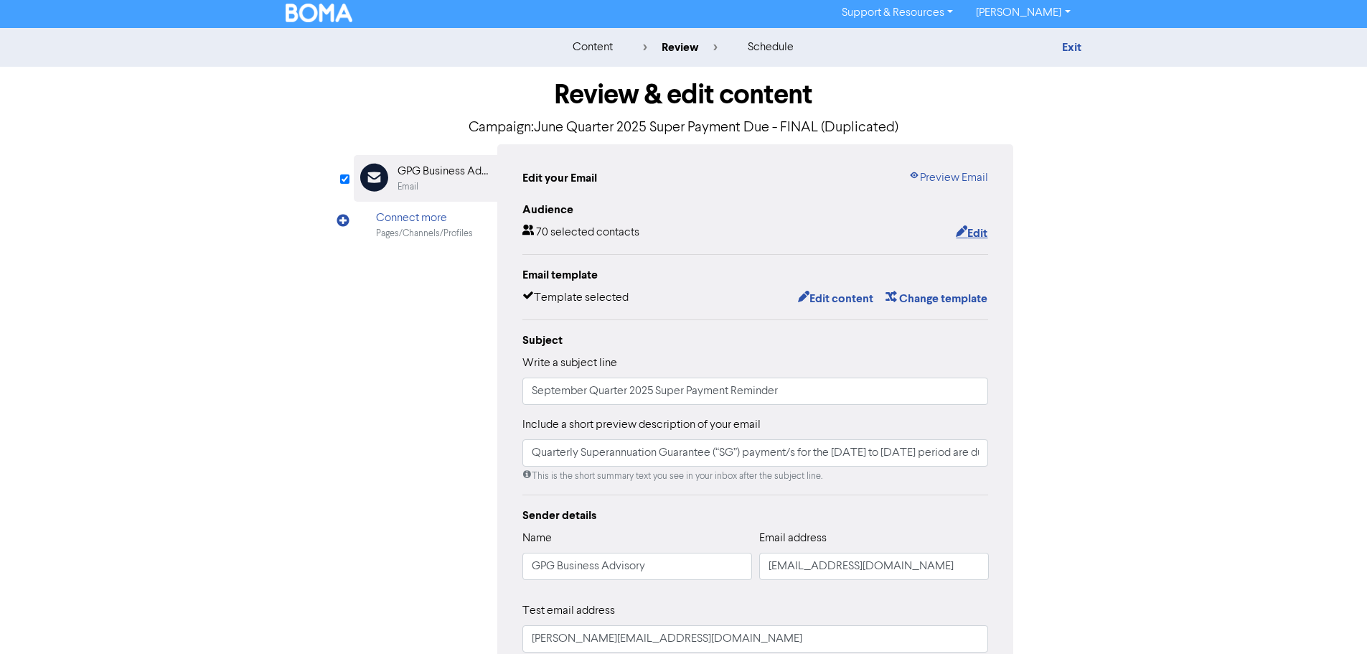
scroll to position [0, 0]
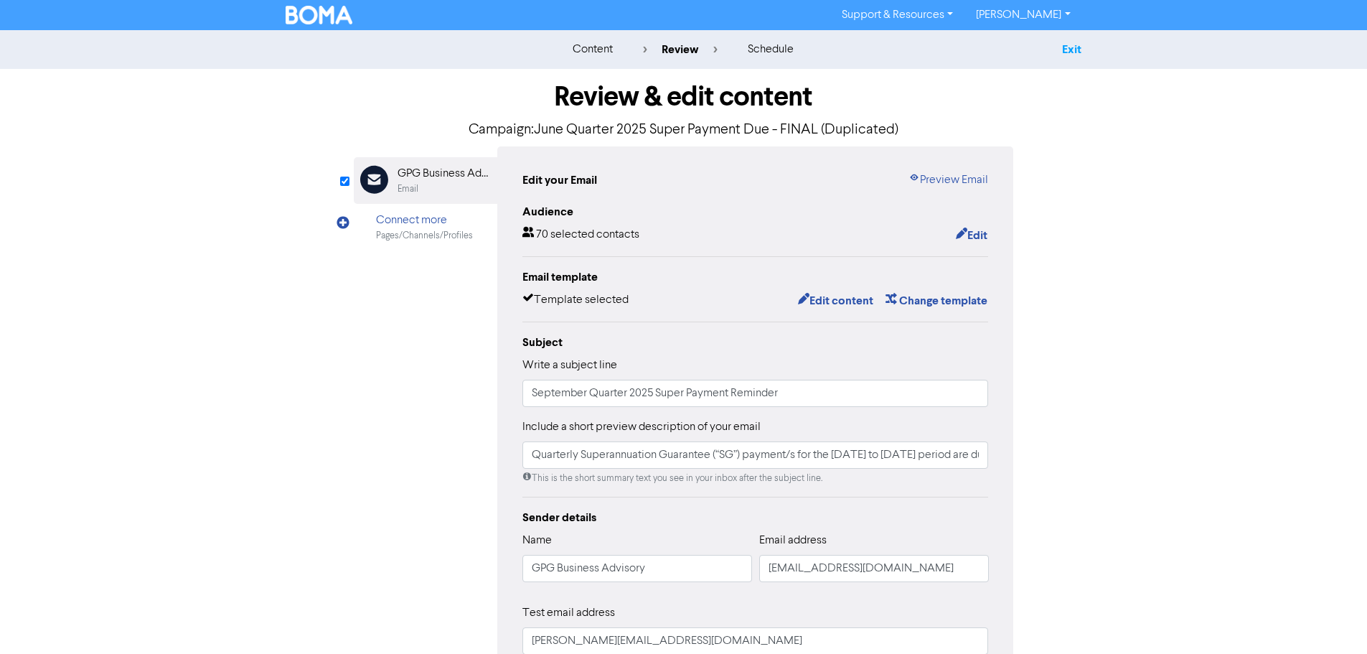
click at [1071, 52] on link "Exit" at bounding box center [1071, 49] width 19 height 14
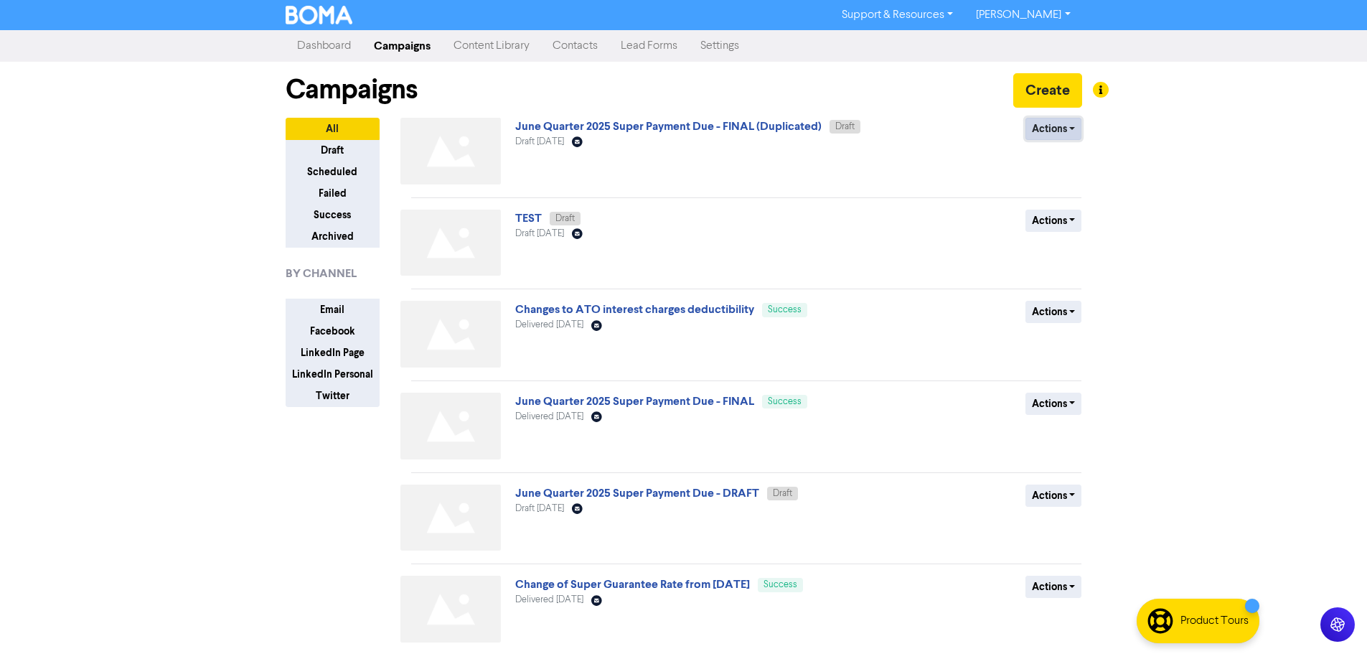
click at [1032, 123] on button "Actions" at bounding box center [1053, 129] width 57 height 22
click at [1060, 204] on button "Rename" at bounding box center [1082, 205] width 113 height 23
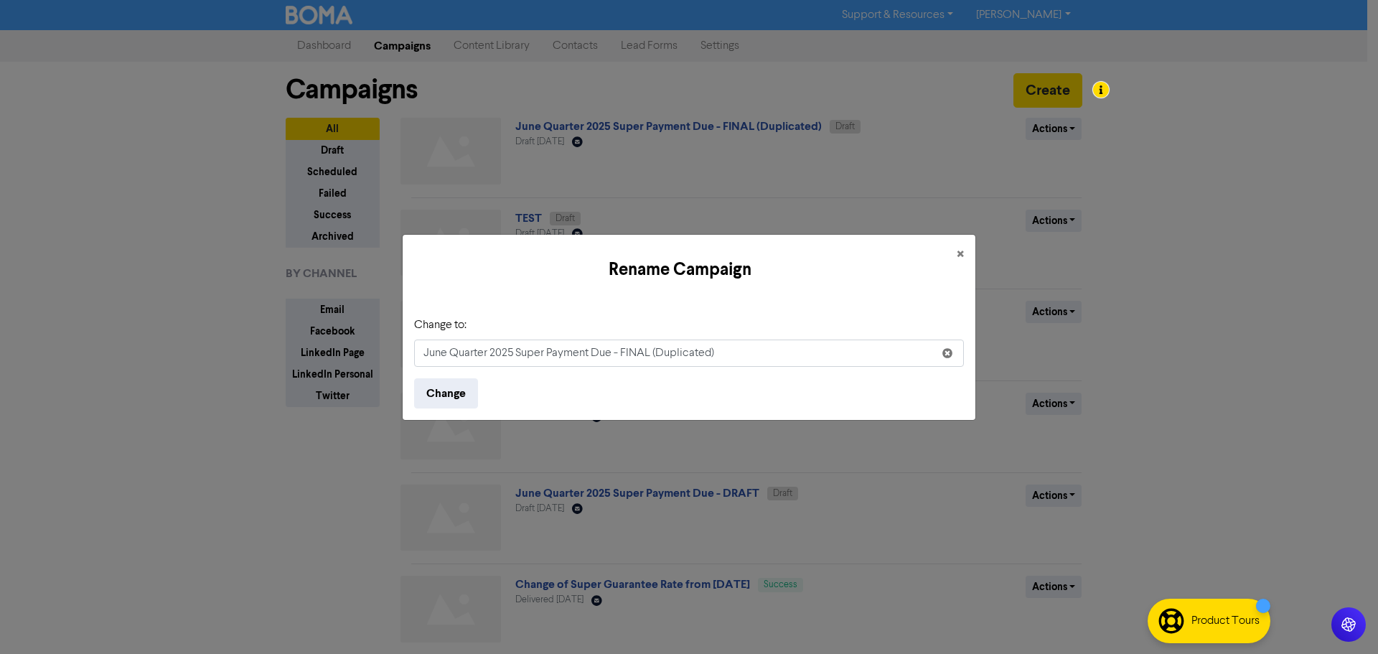
drag, startPoint x: 446, startPoint y: 353, endPoint x: 387, endPoint y: 359, distance: 59.2
click at [387, 357] on div "Rename Campaign × Change to: June Quarter 2025 Super Payment Due - FINAL (Dupli…" at bounding box center [689, 327] width 1378 height 654
drag, startPoint x: 654, startPoint y: 352, endPoint x: 798, endPoint y: 359, distance: 144.4
click at [798, 359] on input "September Quarter 2025 Super Payment Due - FINAL (Duplicated)" at bounding box center [689, 352] width 550 height 27
type input "September Quarter 2025 Super Payment Due - DRAFT"
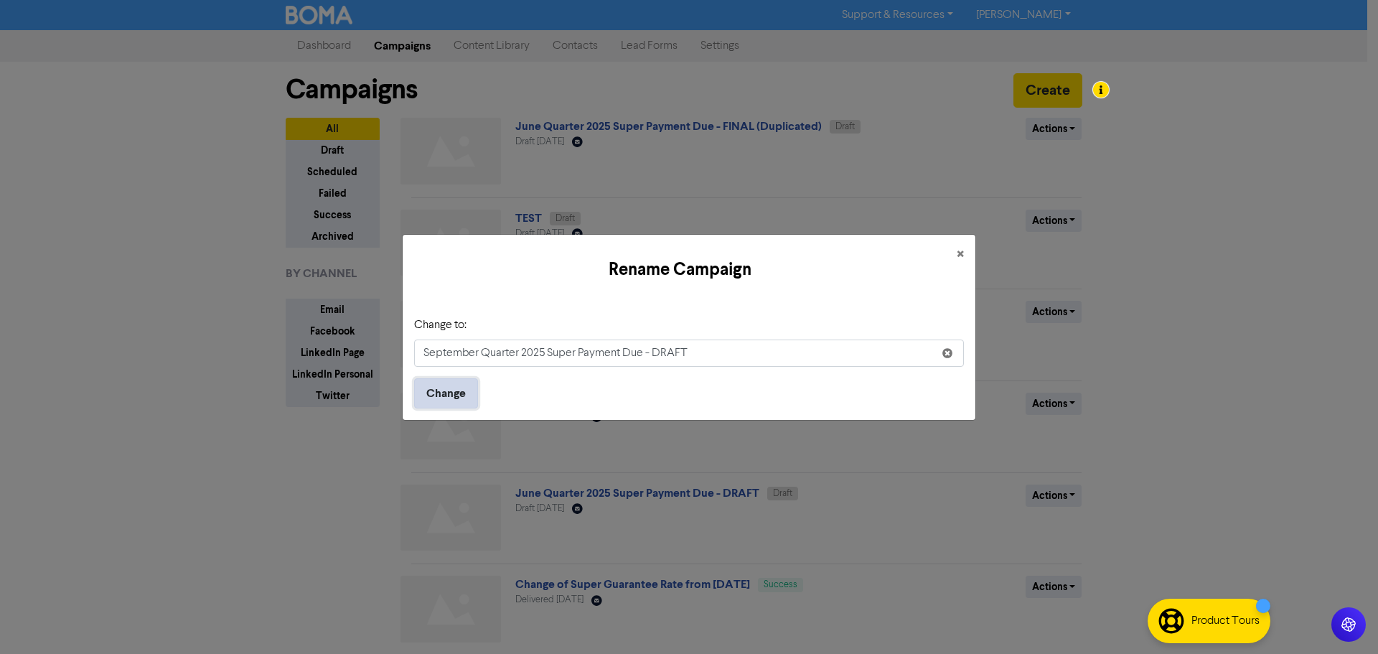
click at [451, 390] on button "Change" at bounding box center [446, 393] width 64 height 30
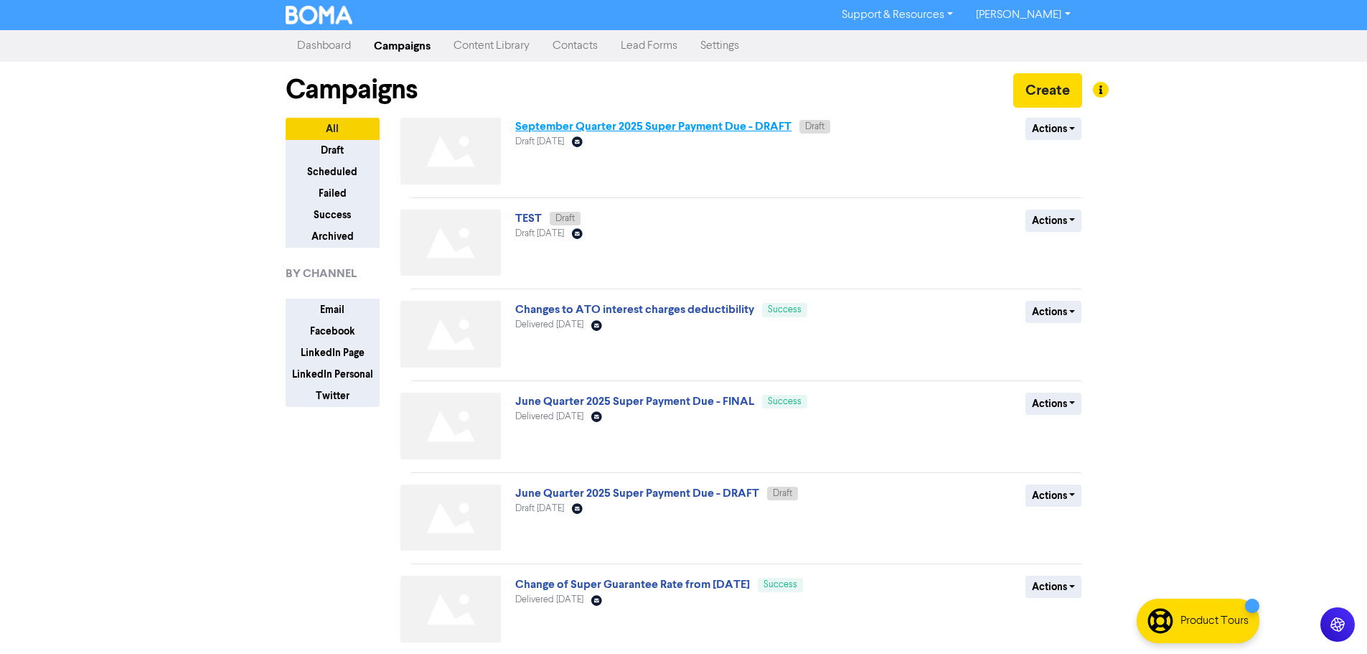
click at [728, 131] on link "September Quarter 2025 Super Payment Due - DRAFT" at bounding box center [653, 126] width 276 height 14
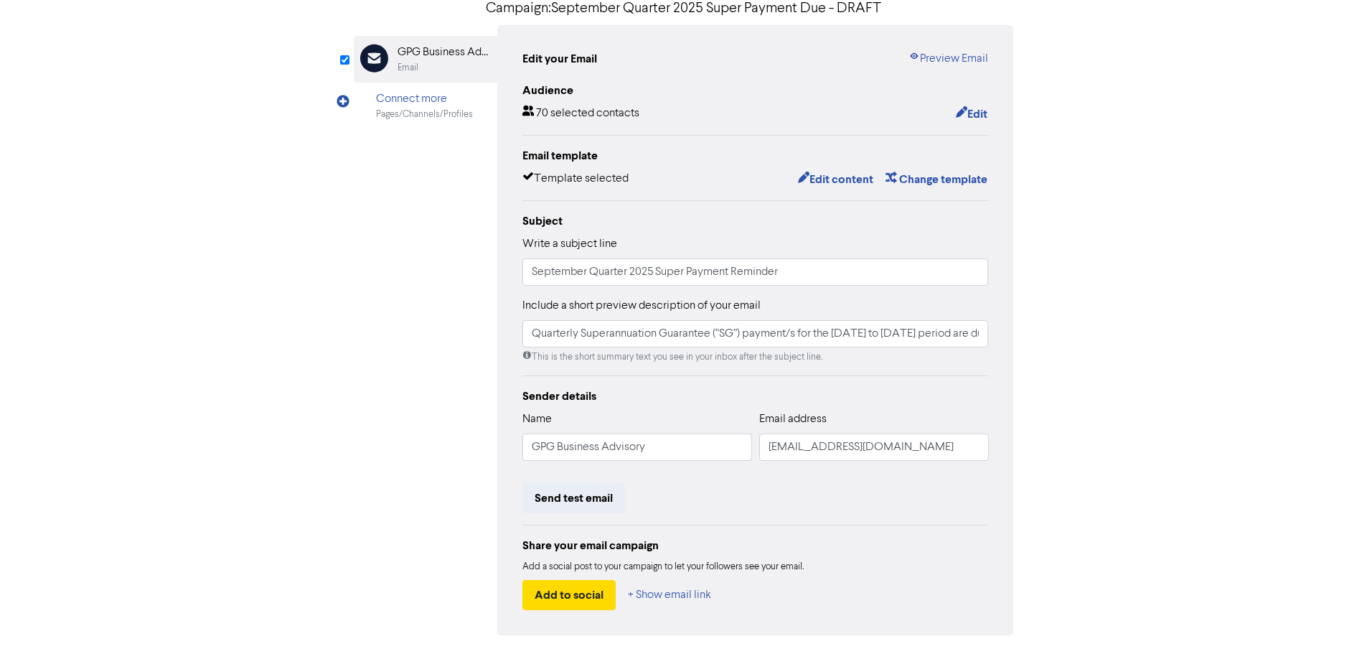
scroll to position [144, 0]
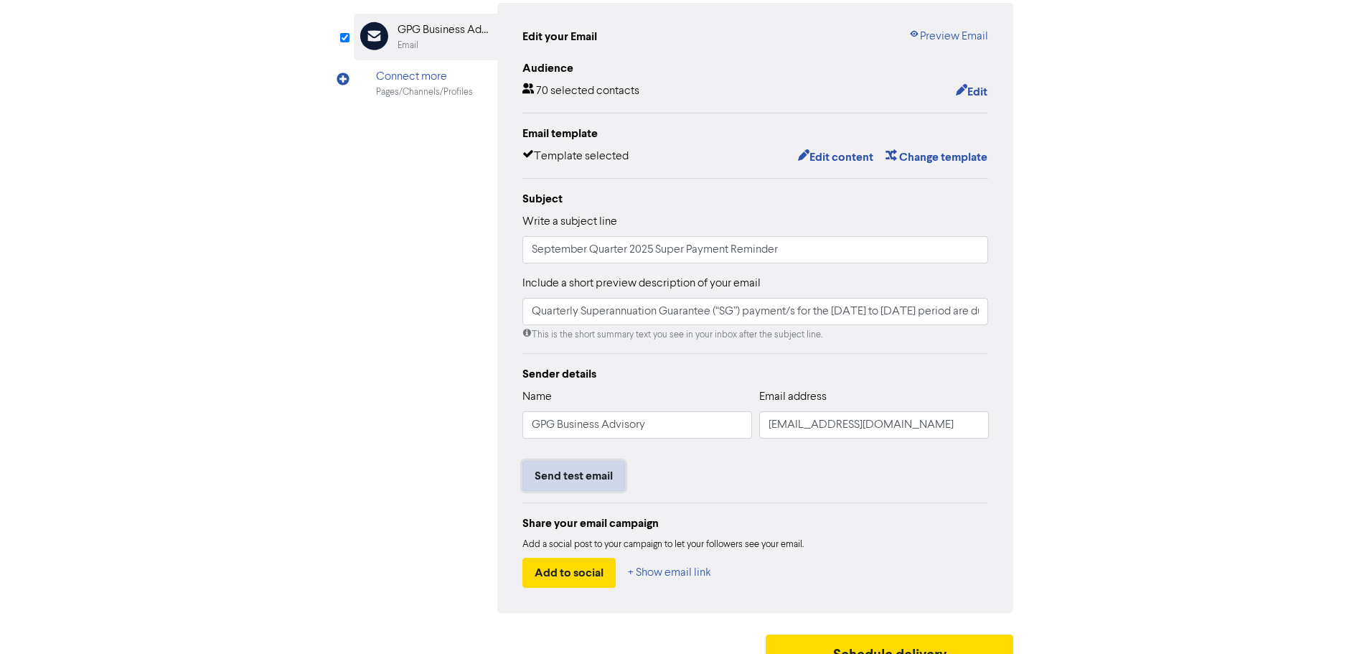
click at [578, 479] on button "Send test email" at bounding box center [573, 476] width 103 height 30
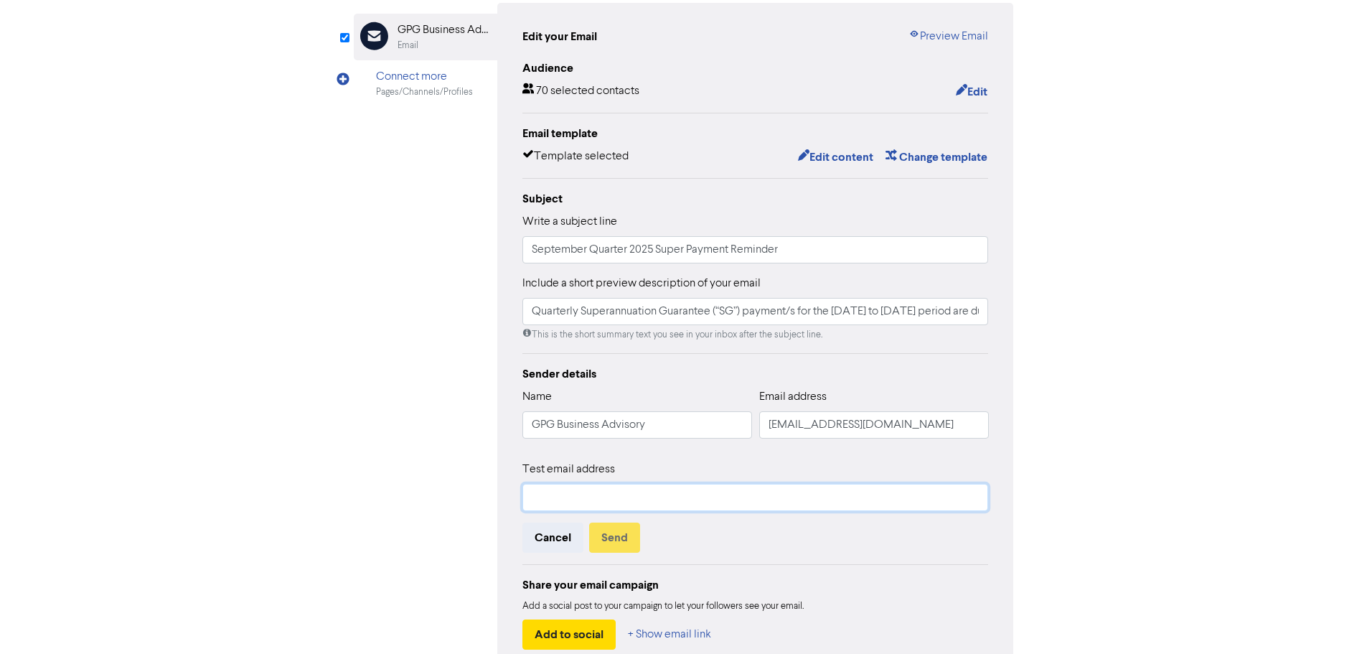
click at [604, 497] on input "text" at bounding box center [755, 497] width 466 height 27
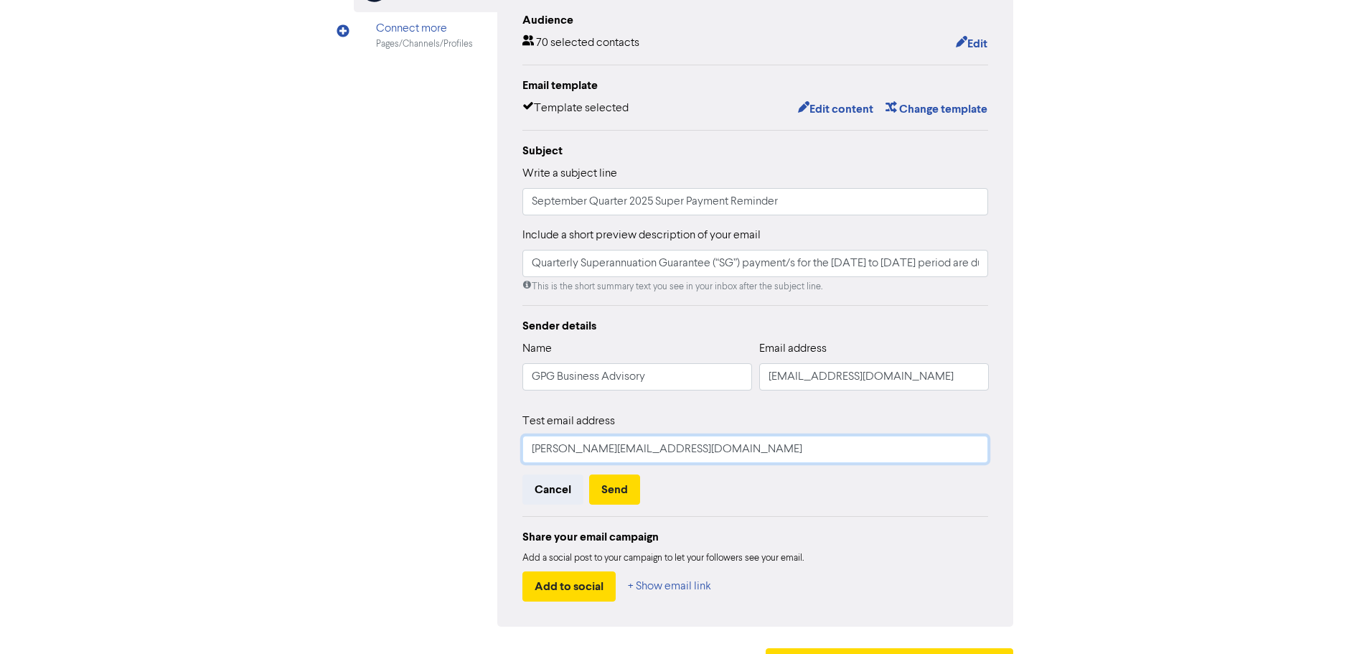
scroll to position [215, 0]
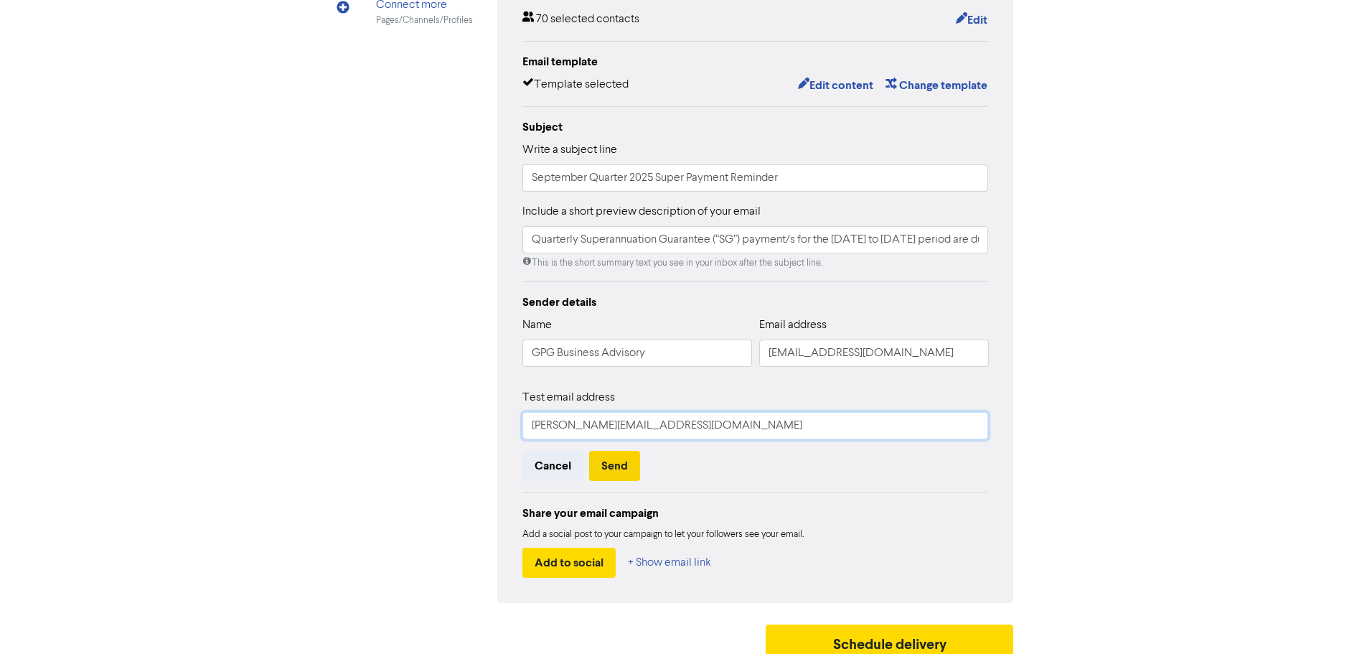
type input "[PERSON_NAME][EMAIL_ADDRESS][DOMAIN_NAME]"
click at [624, 470] on button "Send" at bounding box center [614, 466] width 51 height 30
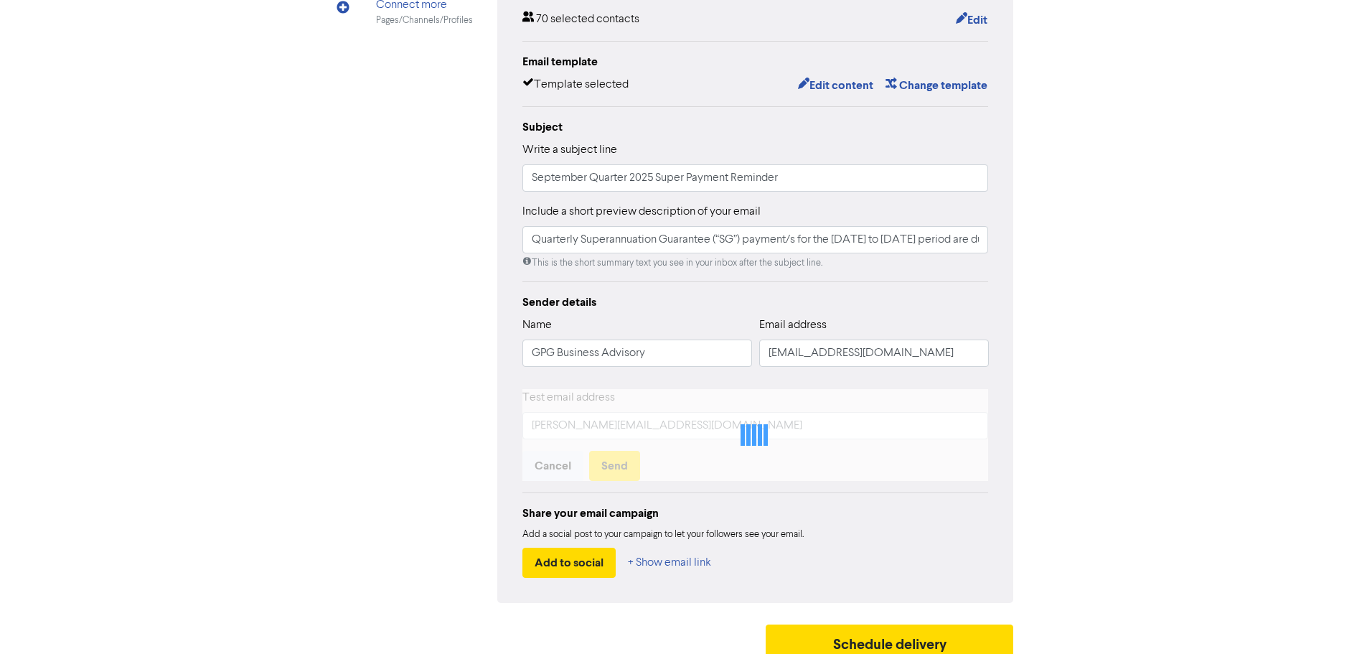
scroll to position [169, 0]
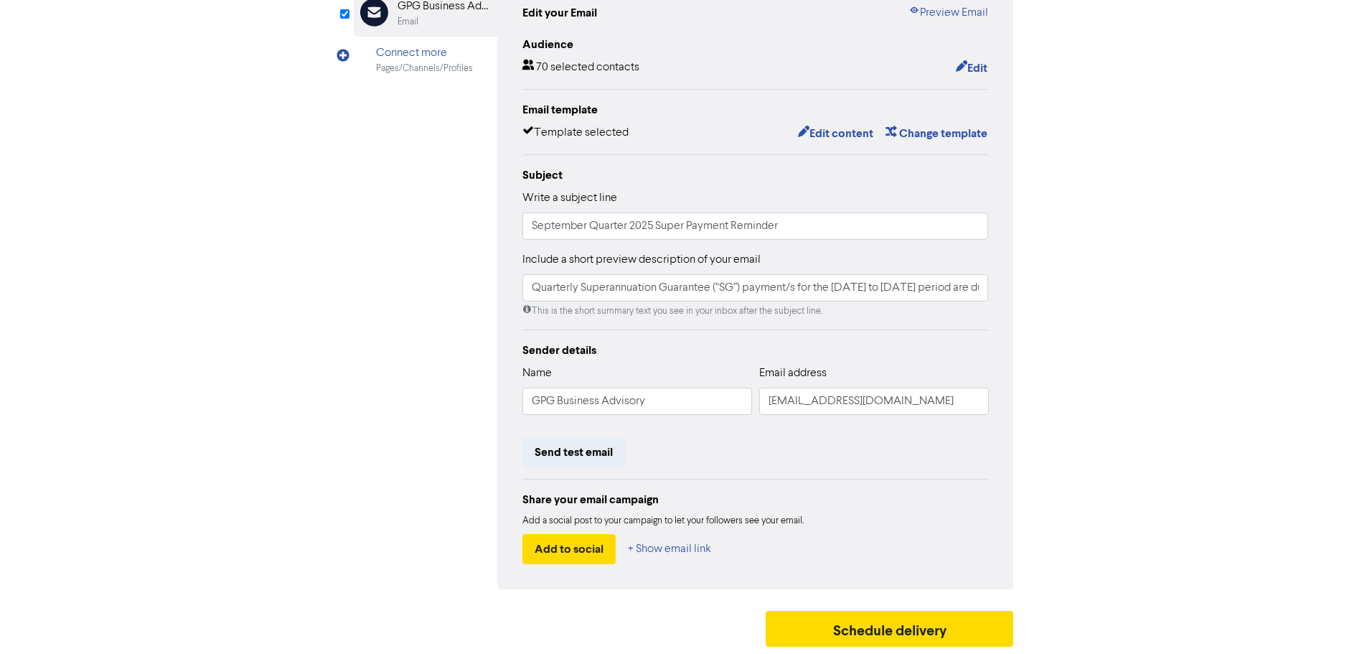
click at [428, 260] on div "Email Created with Sketch. GPG Business Advisory Email Connect more Pages/Chann…" at bounding box center [684, 284] width 660 height 610
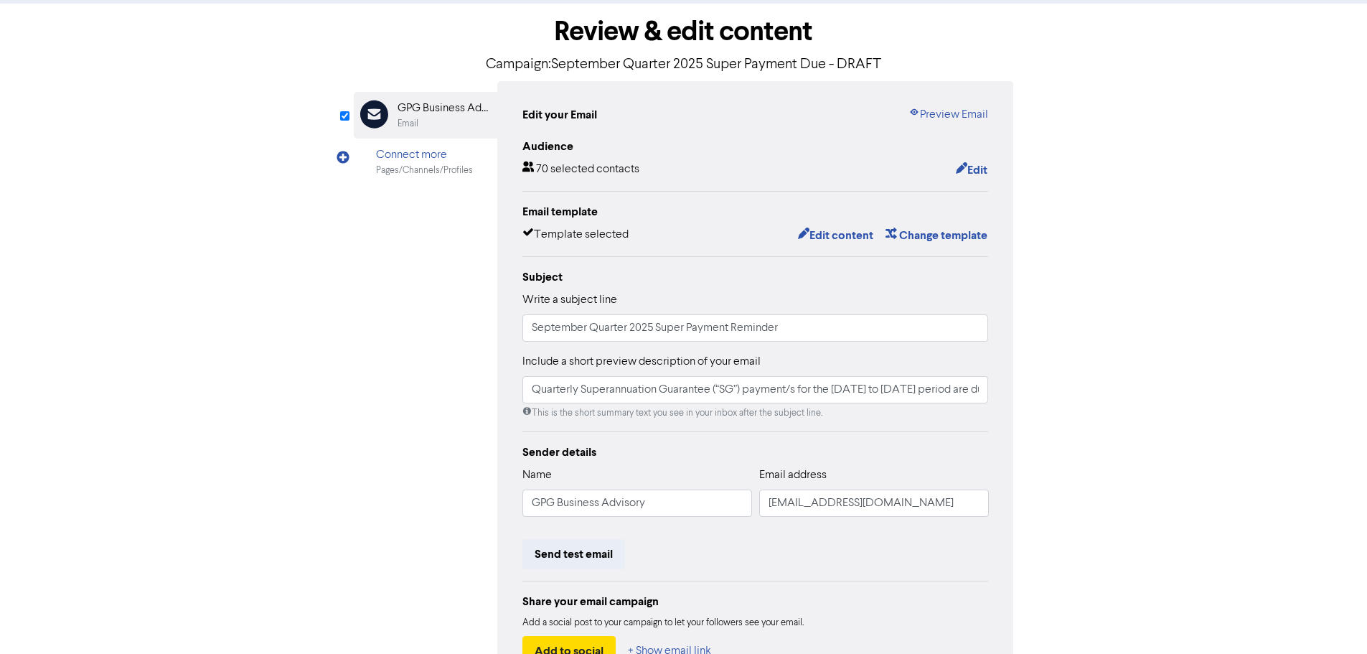
scroll to position [0, 0]
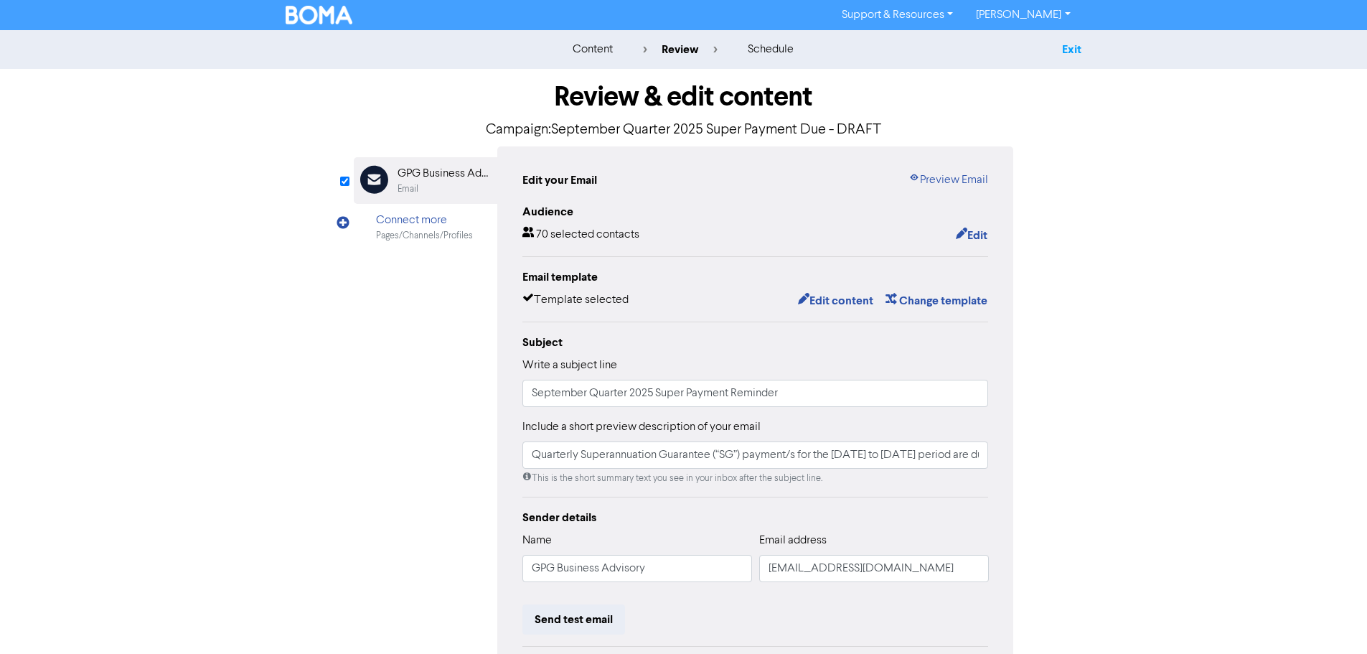
click at [1067, 48] on link "Exit" at bounding box center [1071, 49] width 19 height 14
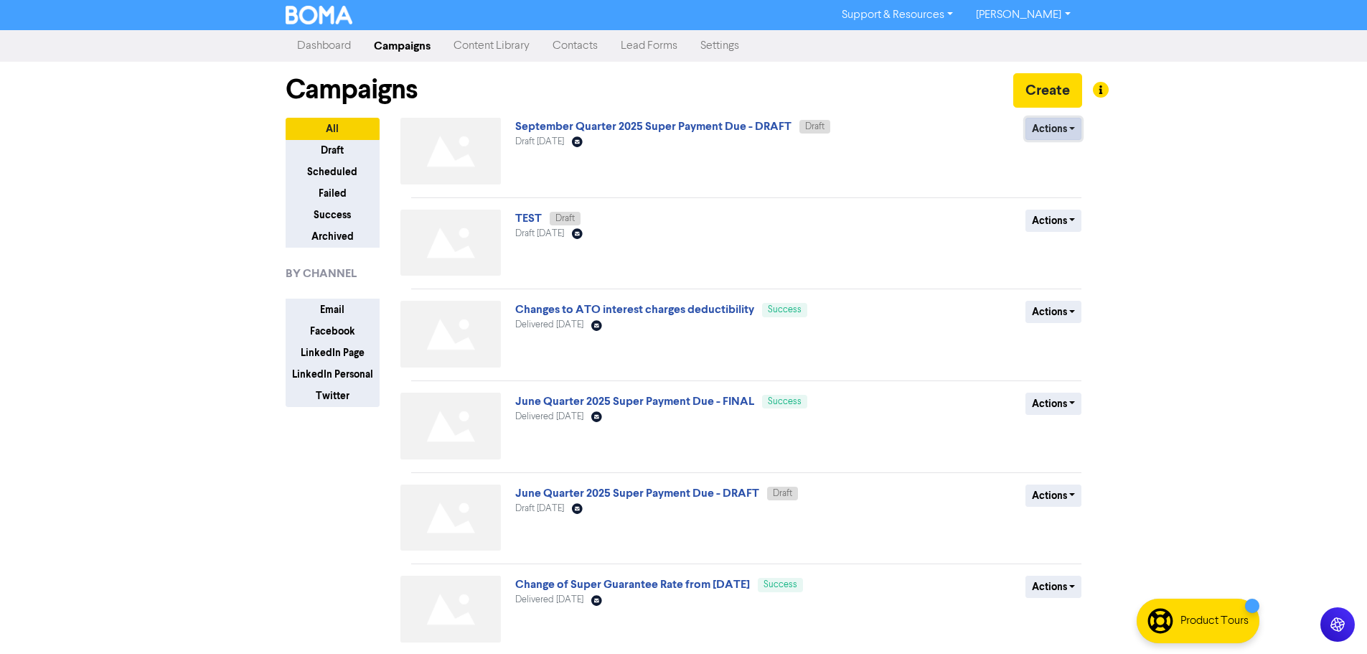
click at [1044, 134] on button "Actions" at bounding box center [1053, 129] width 57 height 22
click at [1045, 128] on button "Actions" at bounding box center [1053, 129] width 57 height 22
